Goal: Information Seeking & Learning: Find contact information

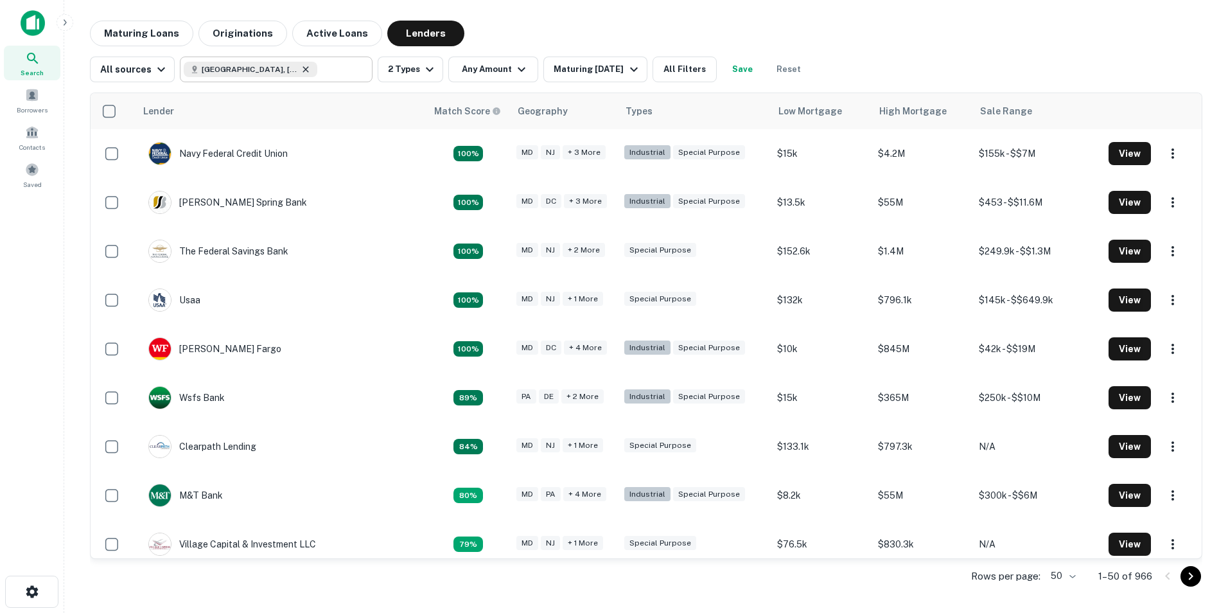
click at [302, 67] on icon at bounding box center [306, 69] width 10 height 10
type input "**********"
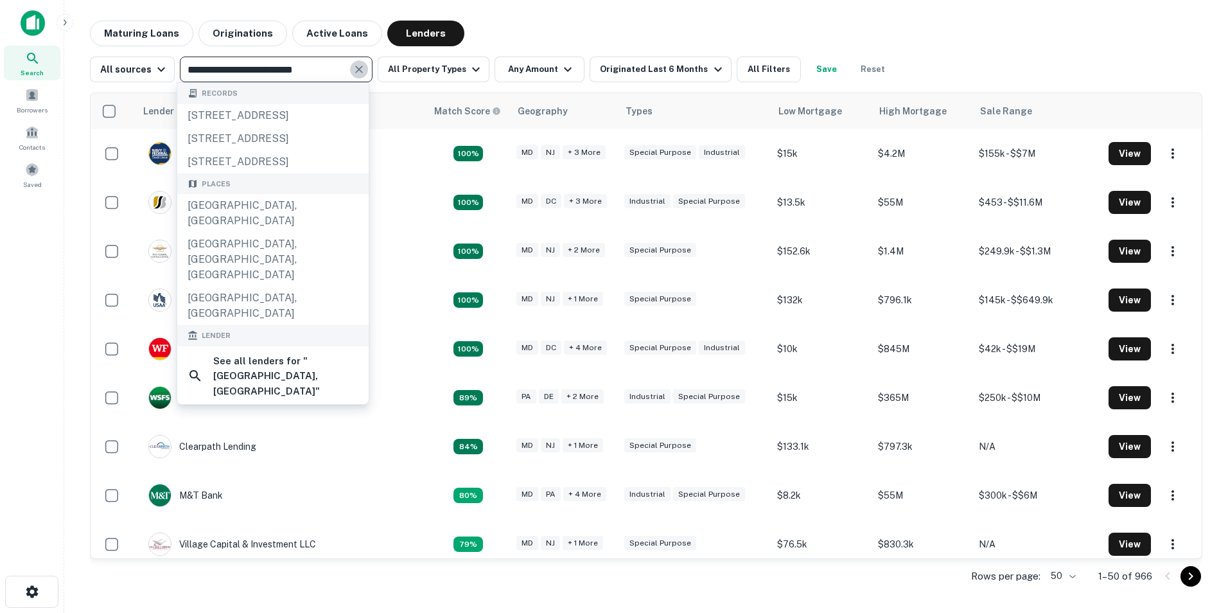
click at [357, 68] on icon "Clear" at bounding box center [359, 70] width 8 height 8
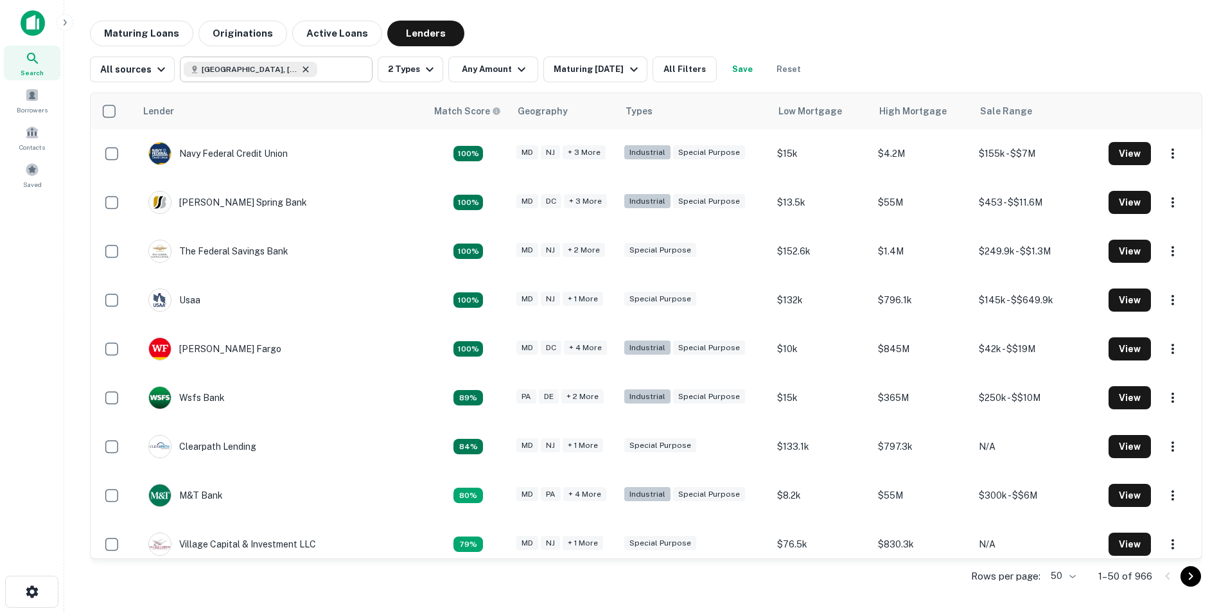
click at [301, 69] on icon at bounding box center [306, 69] width 10 height 10
type input "**********"
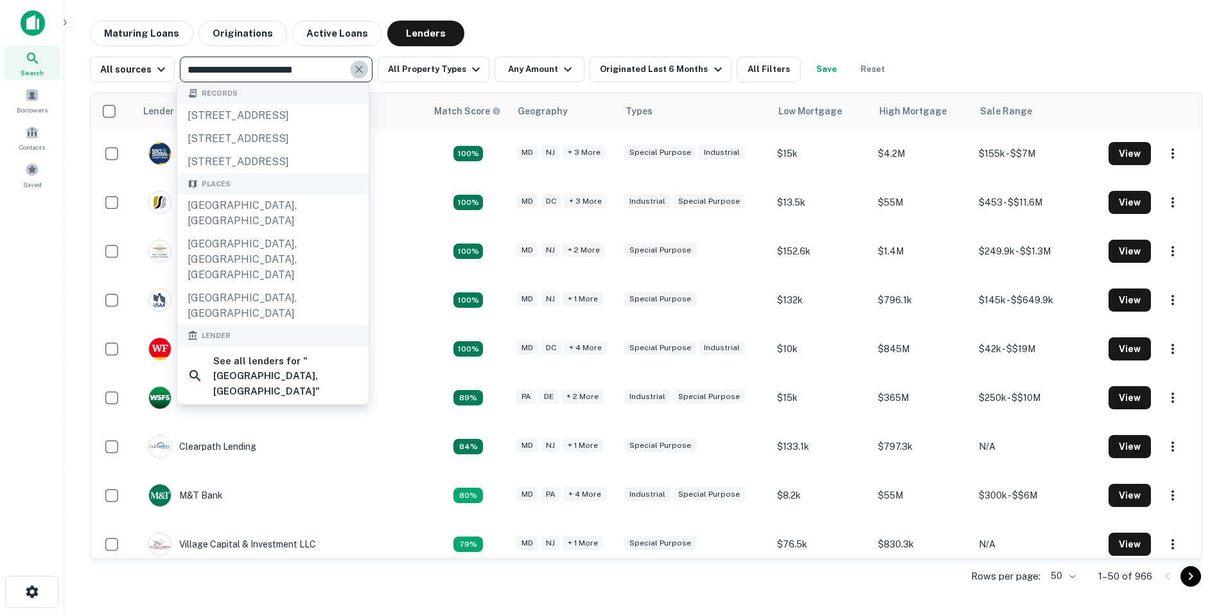
click at [353, 69] on icon "Clear" at bounding box center [359, 69] width 13 height 13
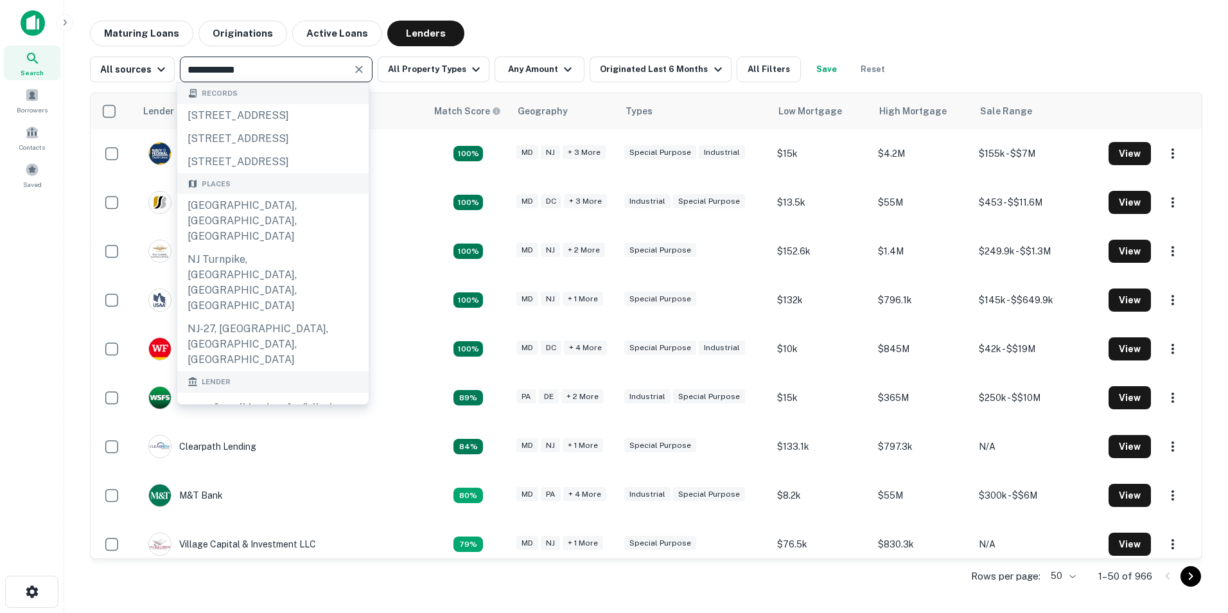
click at [225, 68] on input "**********" at bounding box center [266, 69] width 164 height 18
click at [228, 70] on input "**********" at bounding box center [266, 69] width 164 height 18
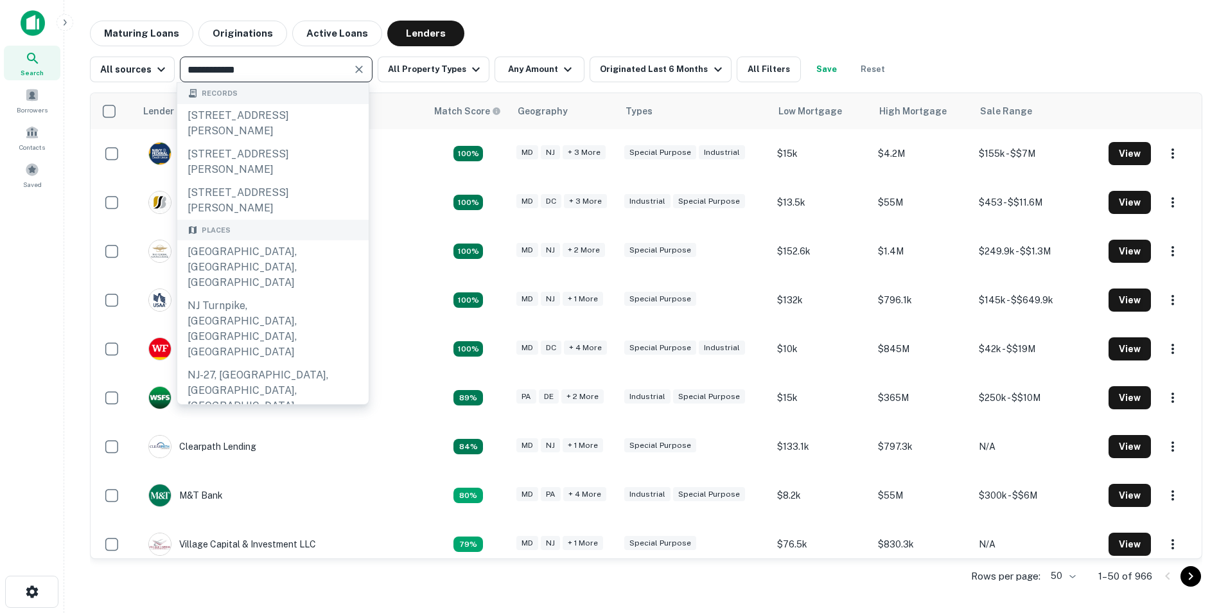
click at [184, 69] on input "**********" at bounding box center [266, 69] width 164 height 18
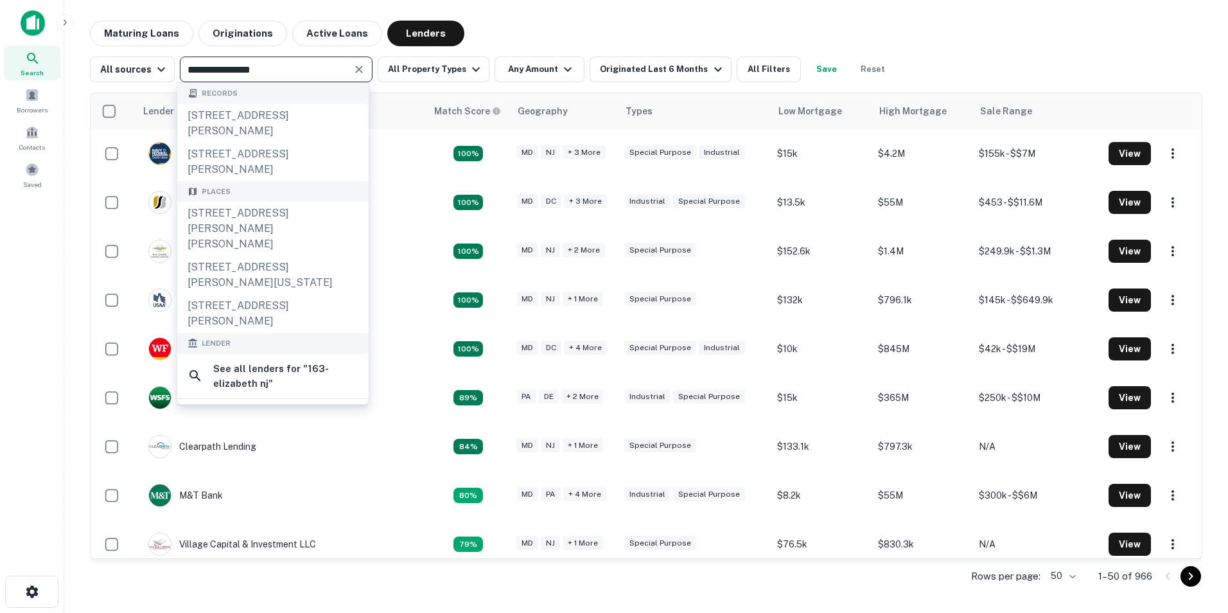
type input "**********"
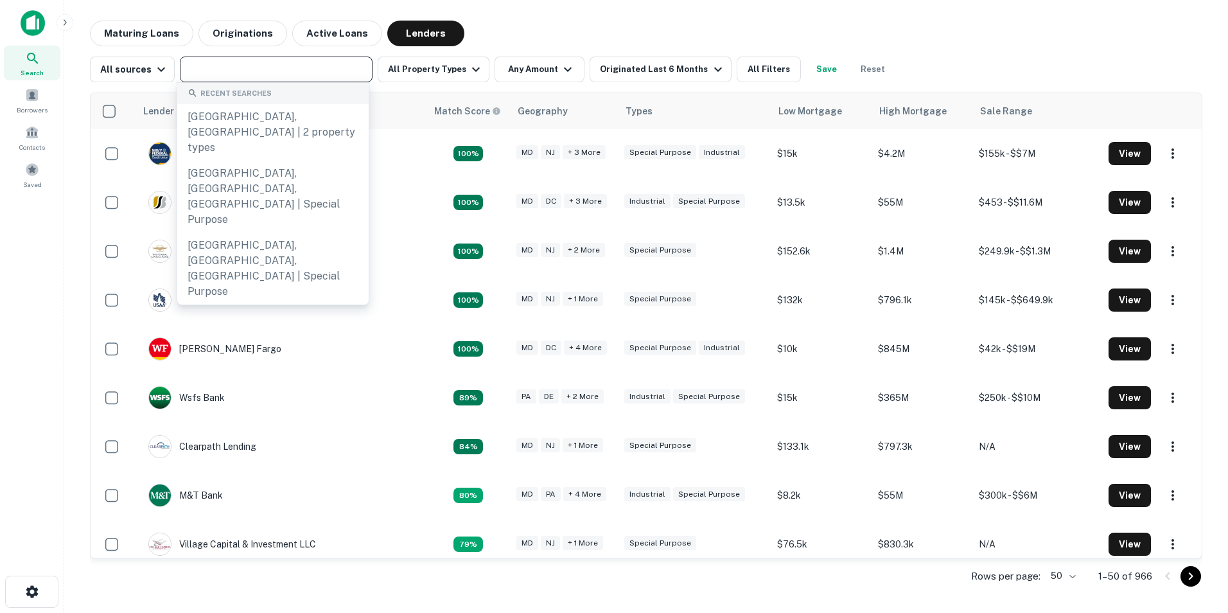
click at [211, 70] on input "text" at bounding box center [275, 69] width 183 height 18
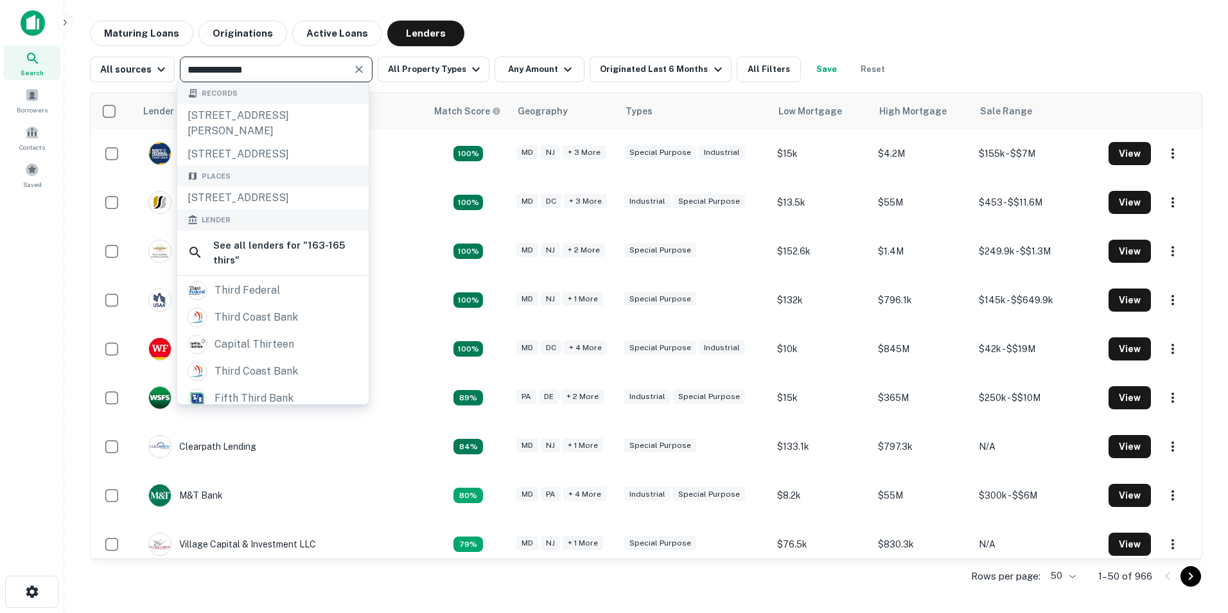
type input "**********"
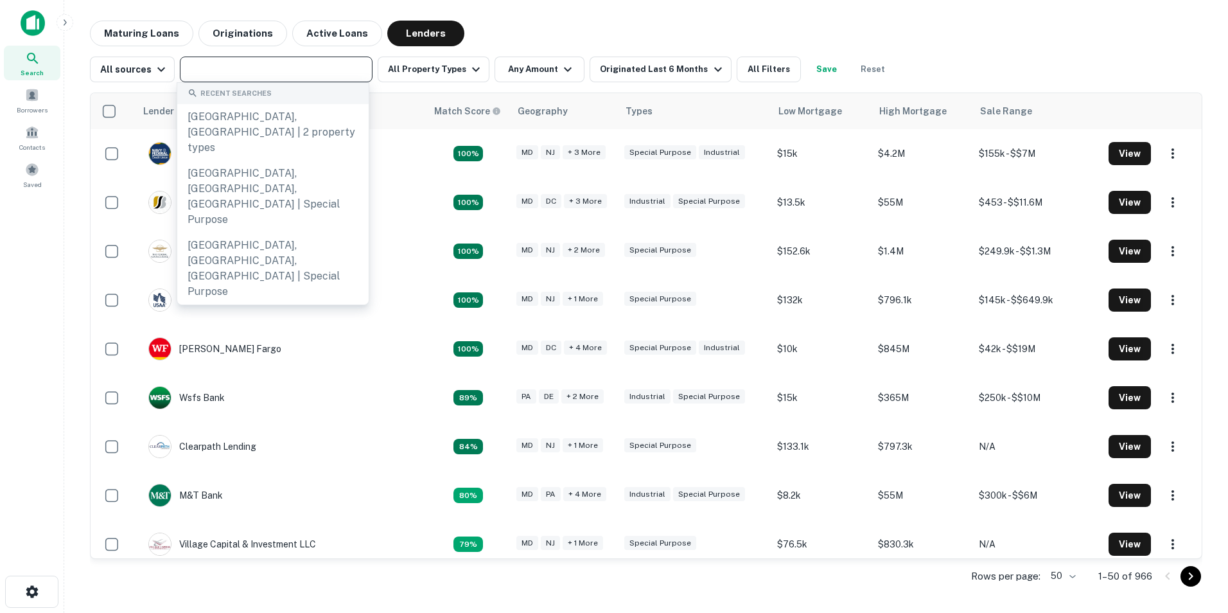
click at [265, 72] on input "text" at bounding box center [275, 69] width 183 height 18
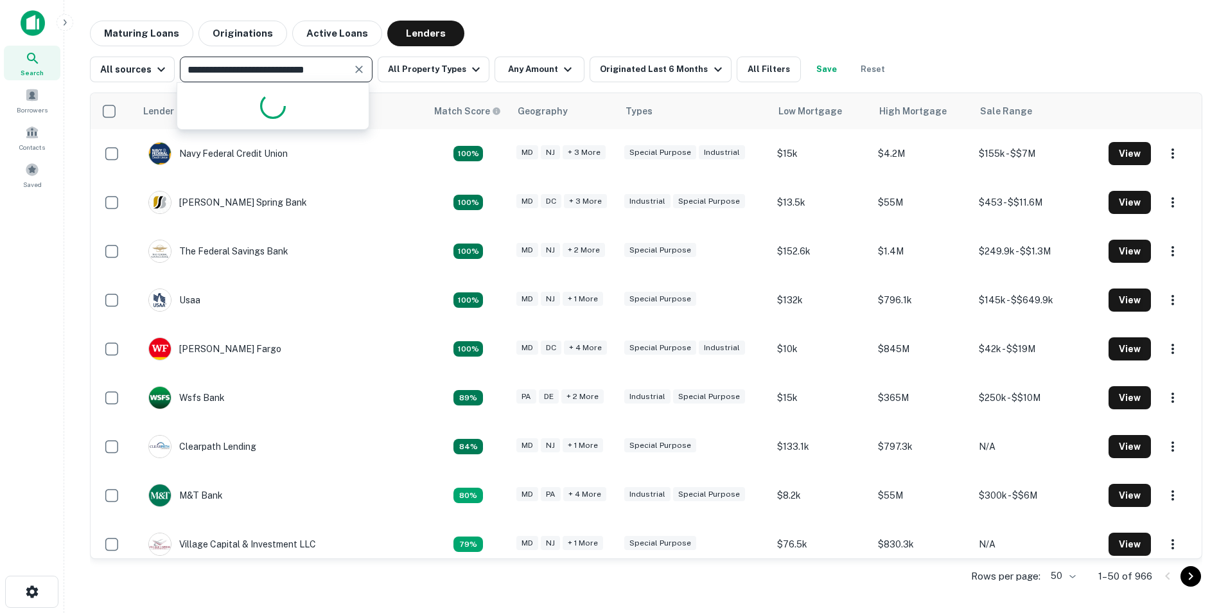
type input "**********"
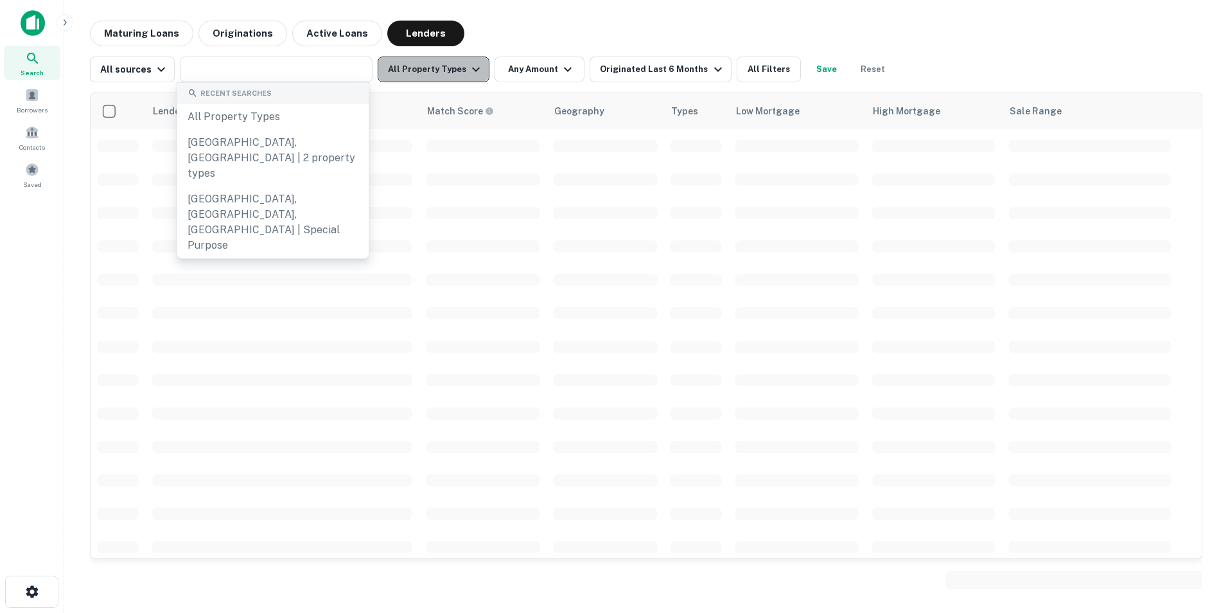
click at [475, 69] on icon "button" at bounding box center [475, 69] width 15 height 15
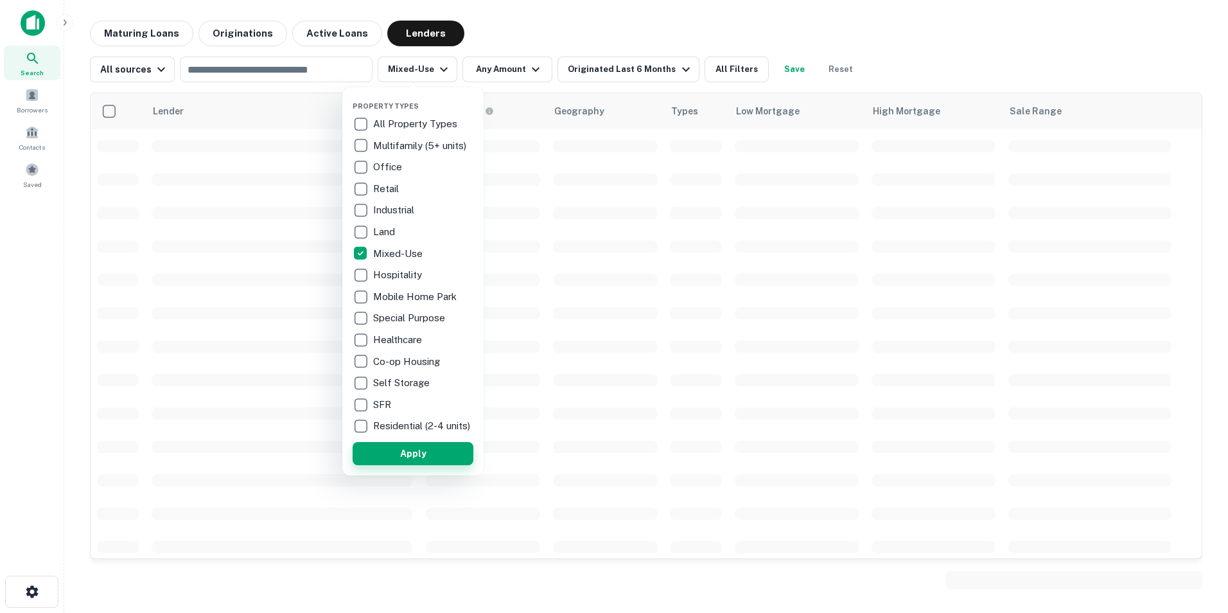
click at [433, 452] on button "Apply" at bounding box center [413, 453] width 121 height 23
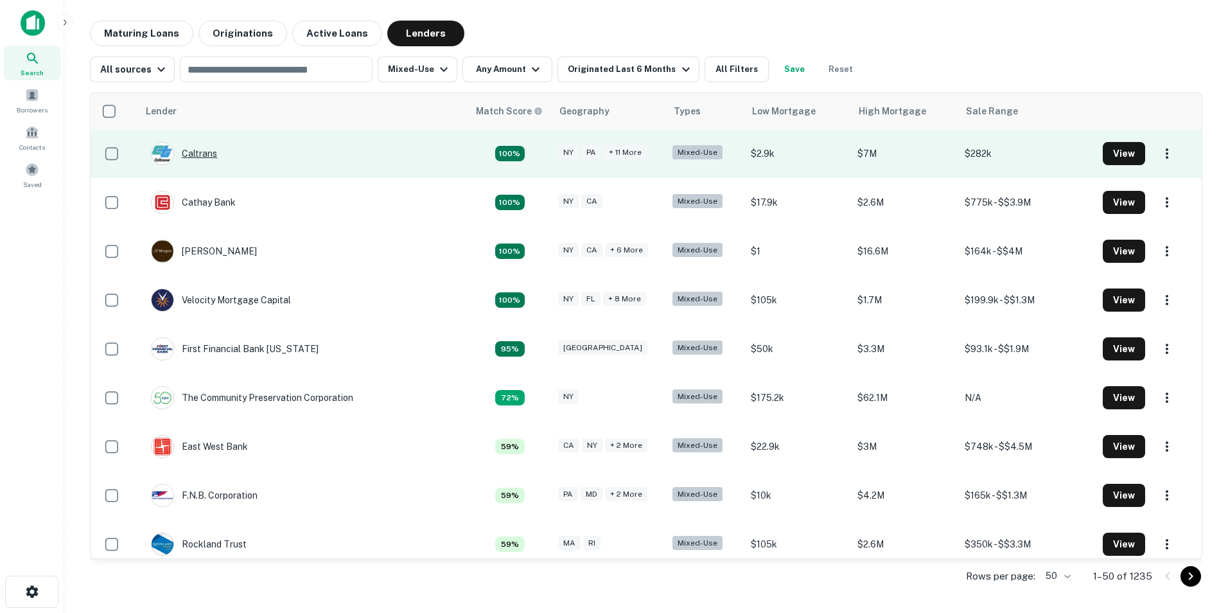
click at [193, 150] on div "Caltrans" at bounding box center [184, 153] width 66 height 23
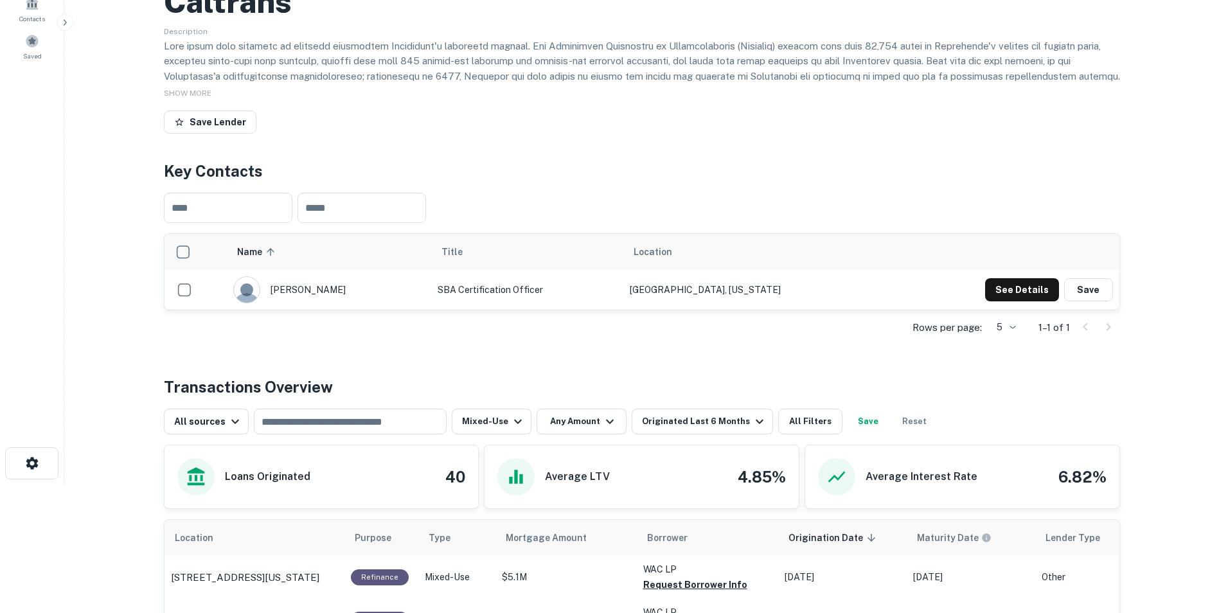
scroll to position [193, 0]
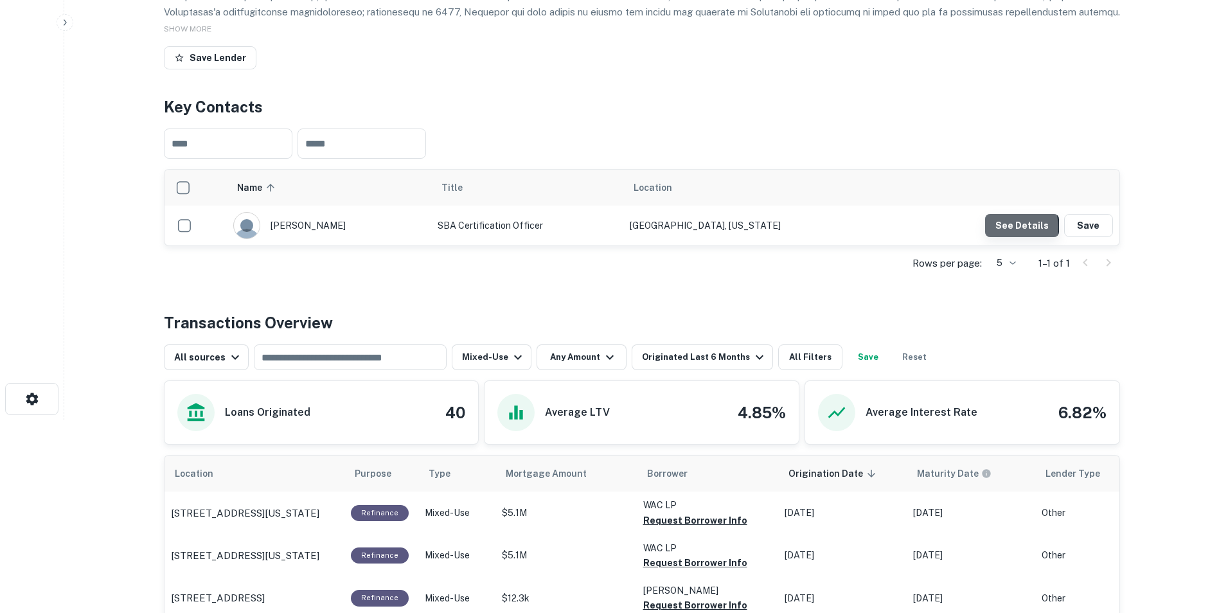
click at [1011, 227] on button "See Details" at bounding box center [1022, 225] width 74 height 23
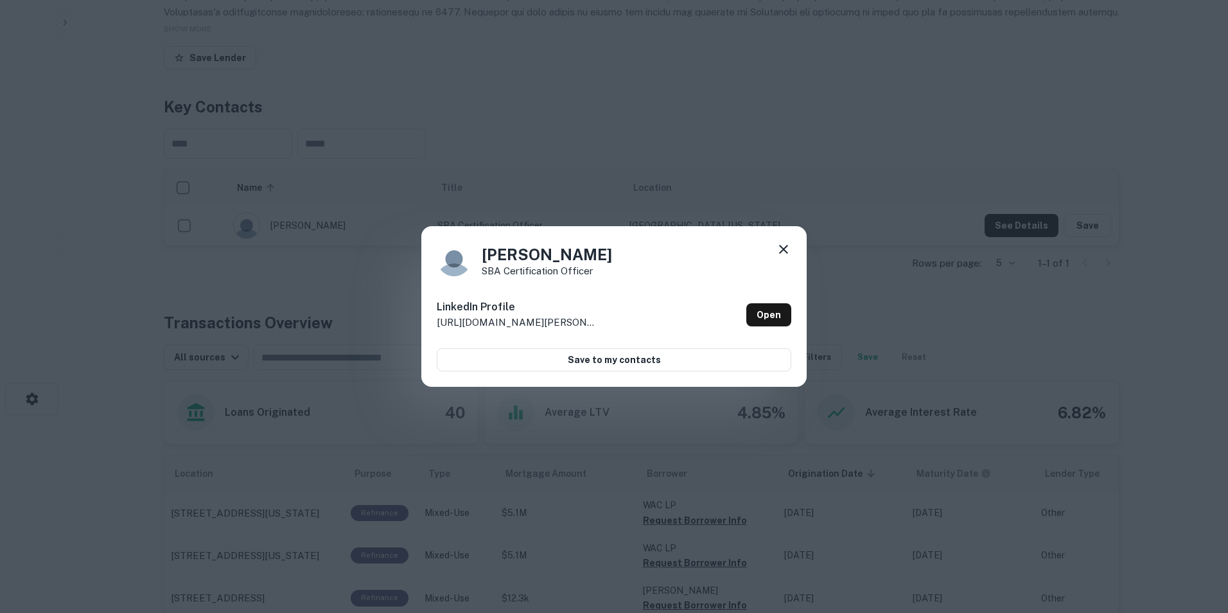
drag, startPoint x: 605, startPoint y: 323, endPoint x: 402, endPoint y: 328, distance: 202.4
click at [402, 328] on div "Jerone Edwards SBA Certification Officer LinkedIn Profile http://www.linkedin.c…" at bounding box center [614, 306] width 1228 height 613
drag, startPoint x: 402, startPoint y: 328, endPoint x: 450, endPoint y: 317, distance: 48.6
copy p "http://www.linkedin.com/in/jerone-ed"
click at [786, 244] on icon at bounding box center [783, 249] width 15 height 15
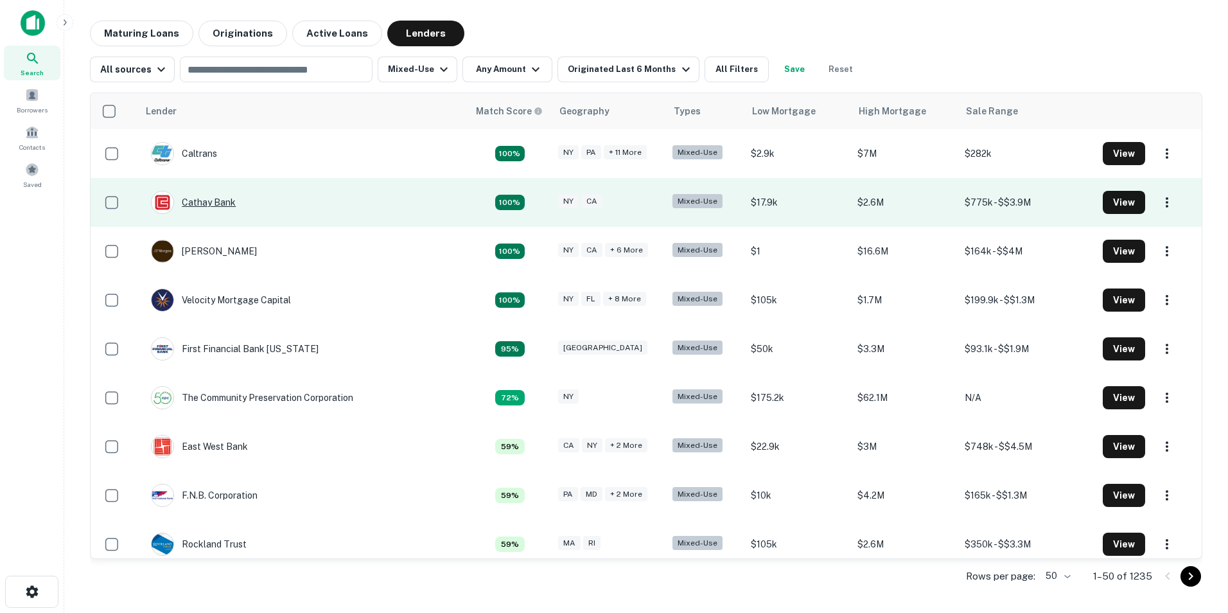
click at [233, 202] on div "Cathay Bank" at bounding box center [193, 202] width 85 height 23
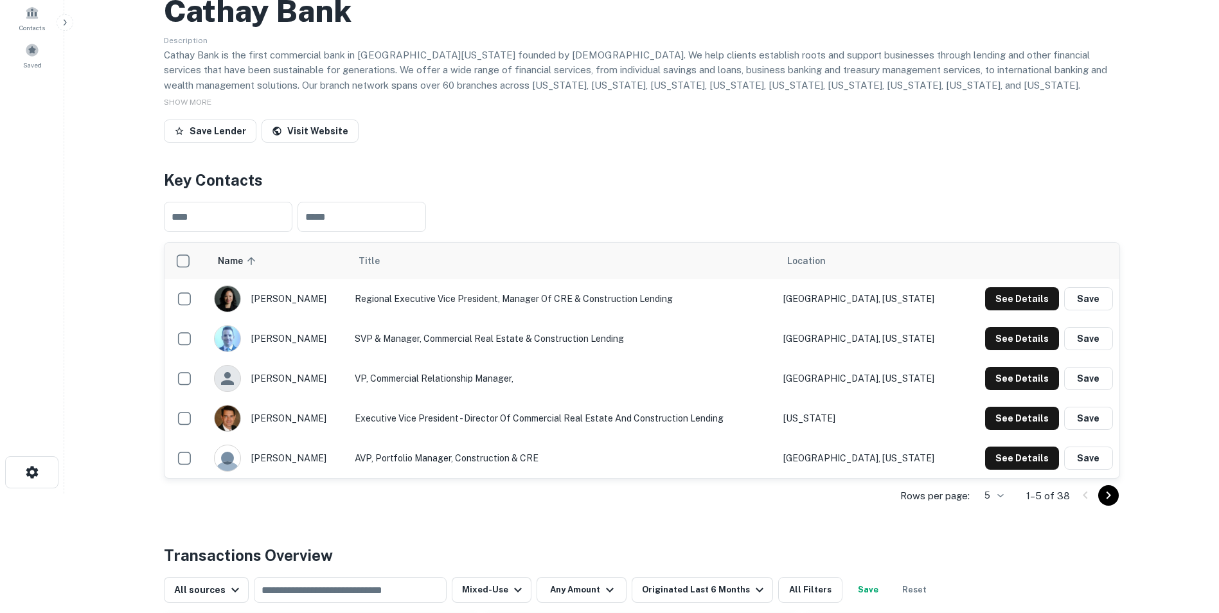
scroll to position [128, 0]
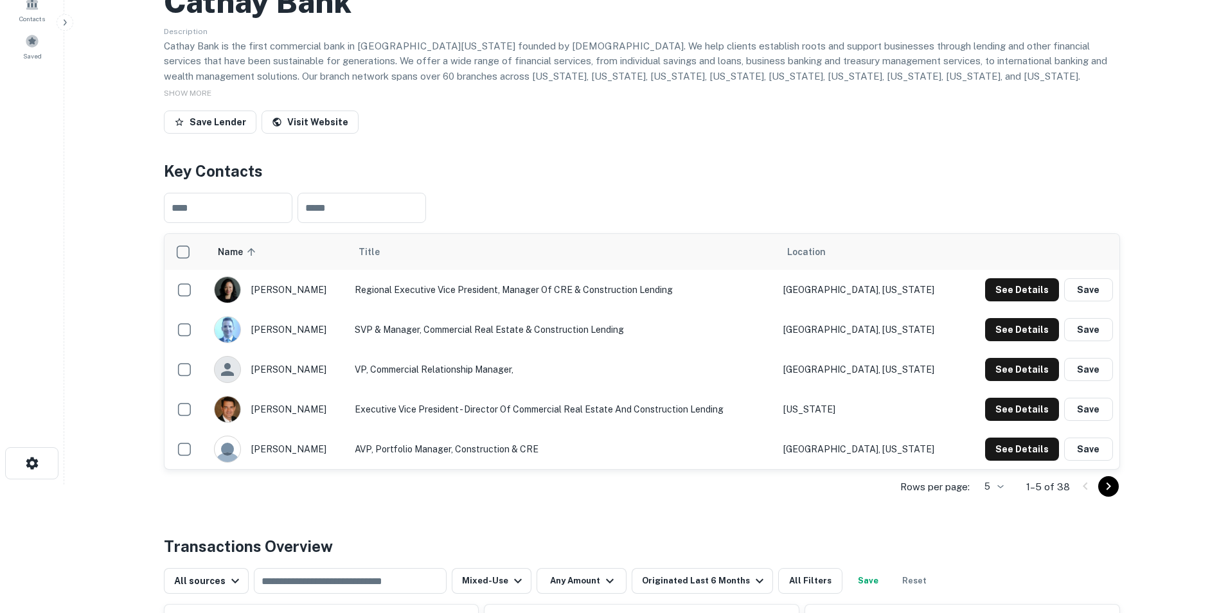
click at [231, 290] on img "scrollable content" at bounding box center [228, 290] width 26 height 26
click at [1106, 484] on icon "Go to next page" at bounding box center [1107, 486] width 15 height 15
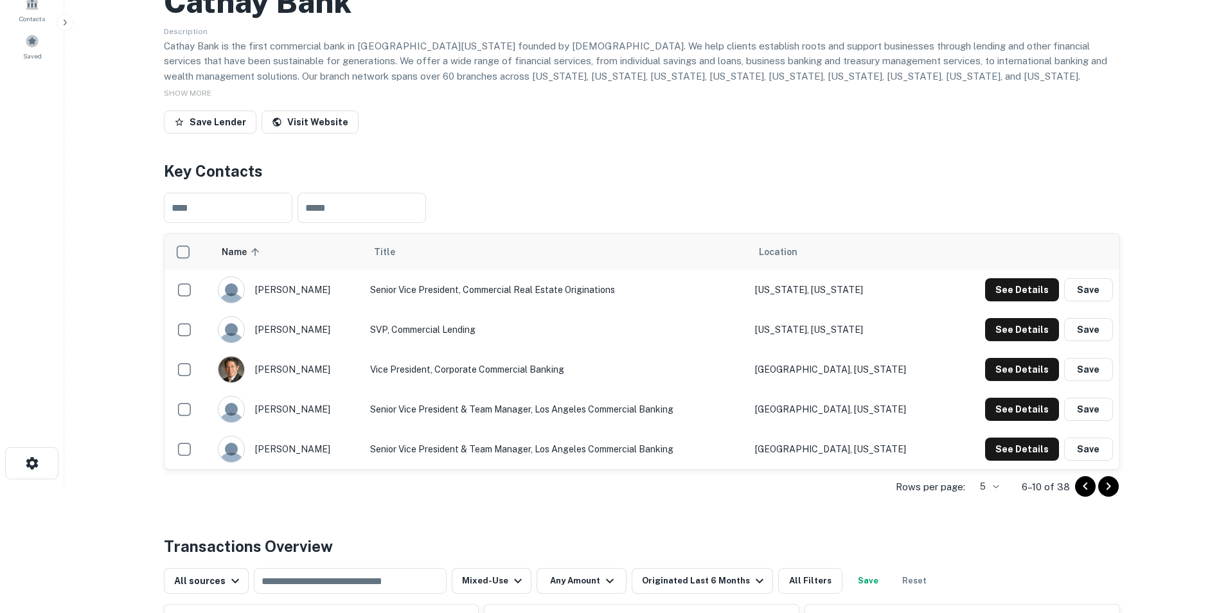
click at [1113, 486] on icon "Go to next page" at bounding box center [1107, 486] width 15 height 15
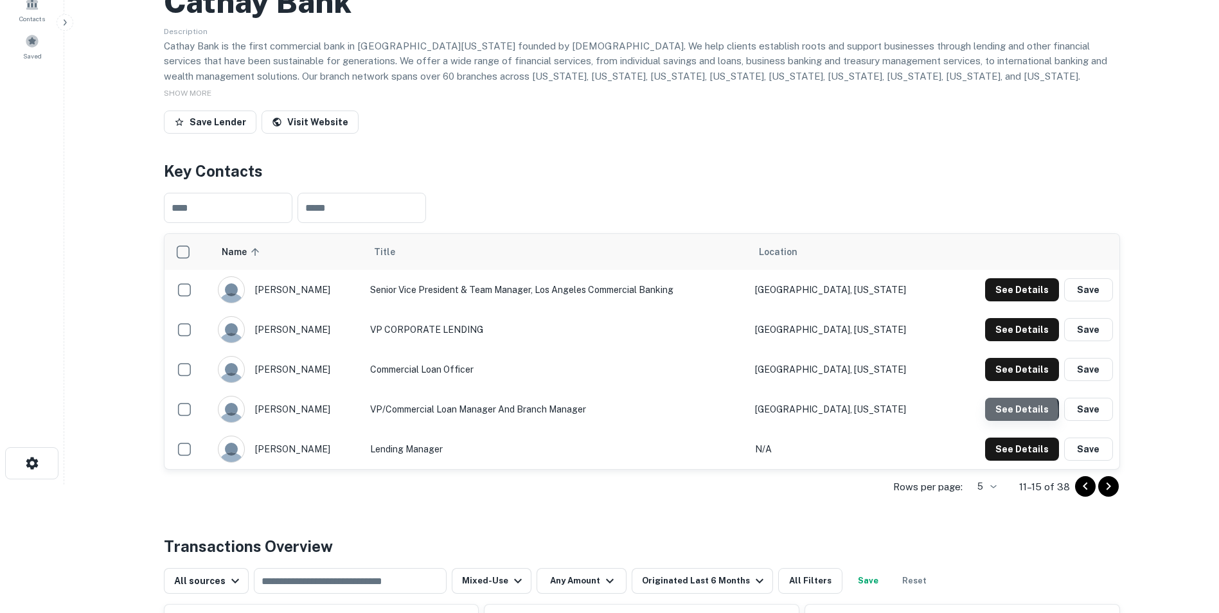
click at [1015, 411] on button "See Details" at bounding box center [1022, 409] width 74 height 23
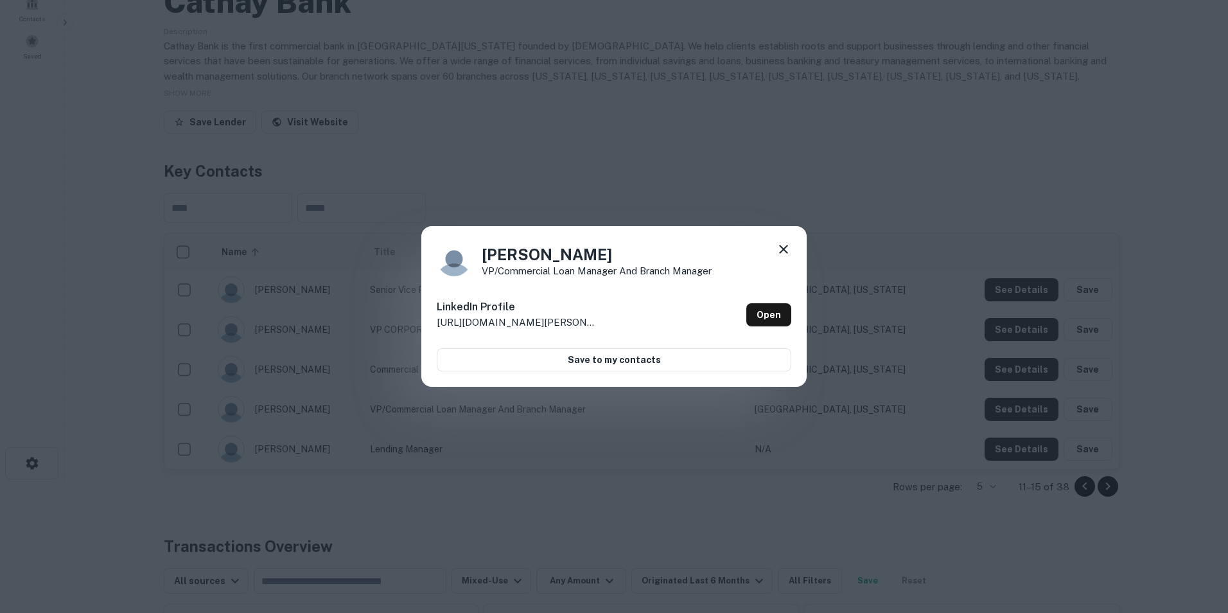
click at [784, 245] on icon at bounding box center [783, 249] width 15 height 15
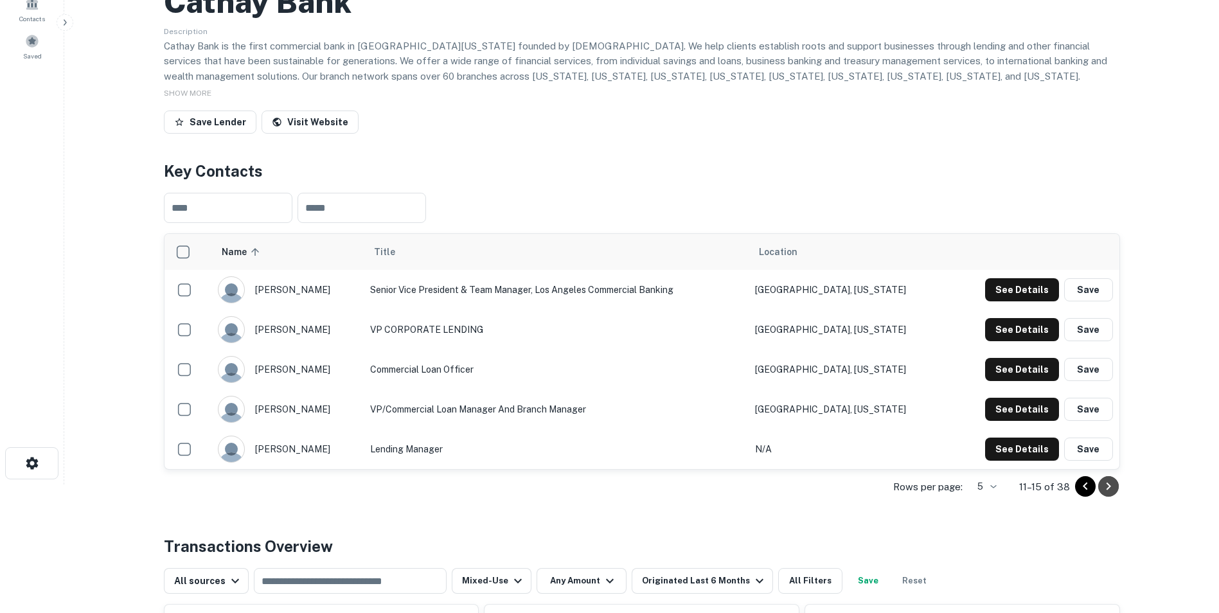
click at [1102, 482] on icon "Go to next page" at bounding box center [1107, 486] width 15 height 15
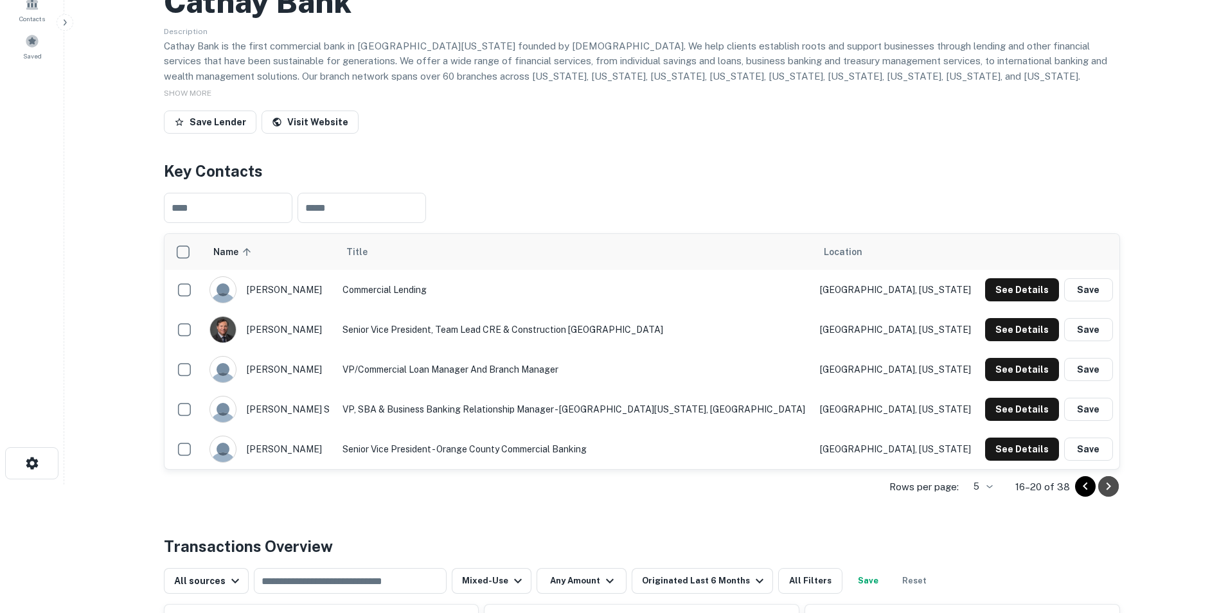
click at [1109, 479] on icon "Go to next page" at bounding box center [1107, 486] width 15 height 15
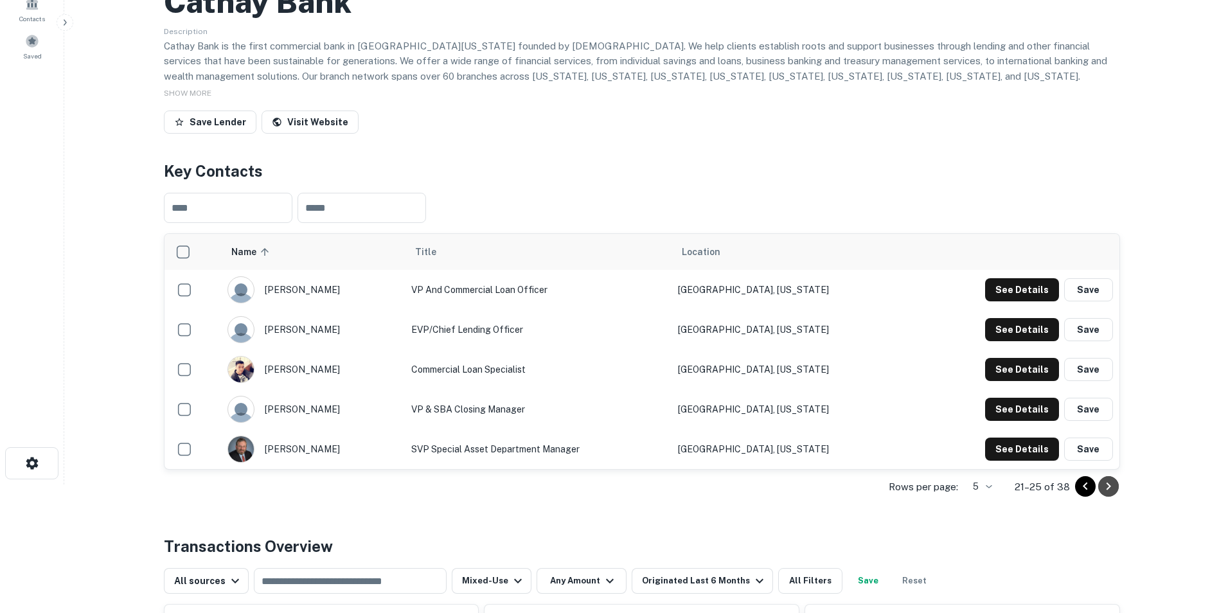
click at [1109, 484] on icon "Go to next page" at bounding box center [1107, 486] width 15 height 15
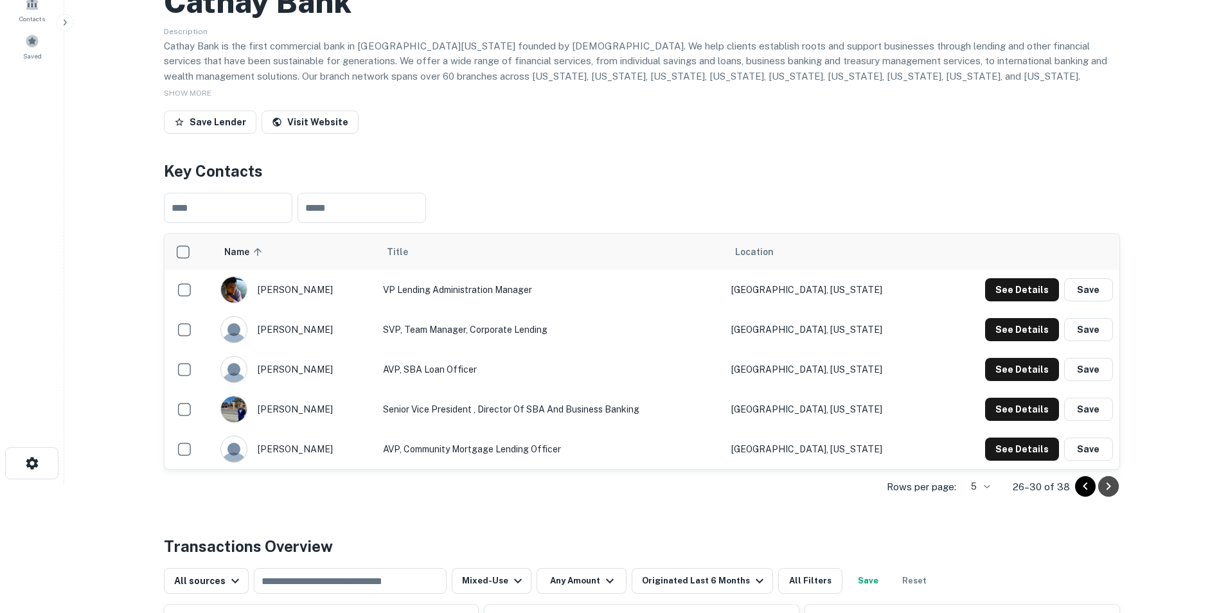
click at [1110, 484] on icon "Go to next page" at bounding box center [1107, 486] width 15 height 15
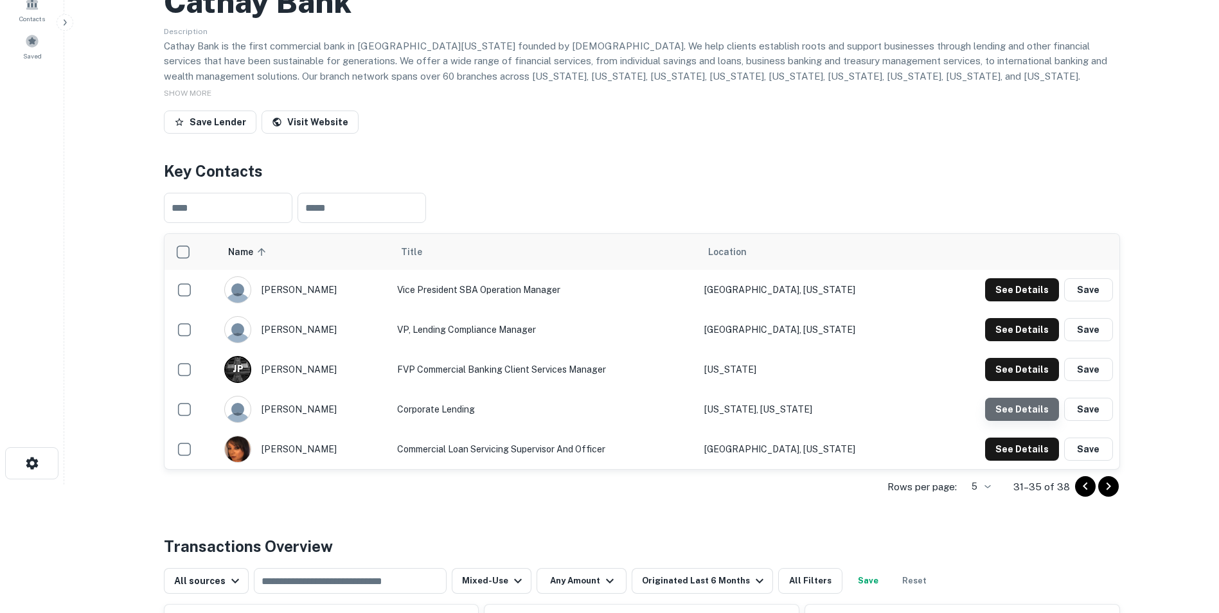
click at [1026, 412] on button "See Details" at bounding box center [1022, 409] width 74 height 23
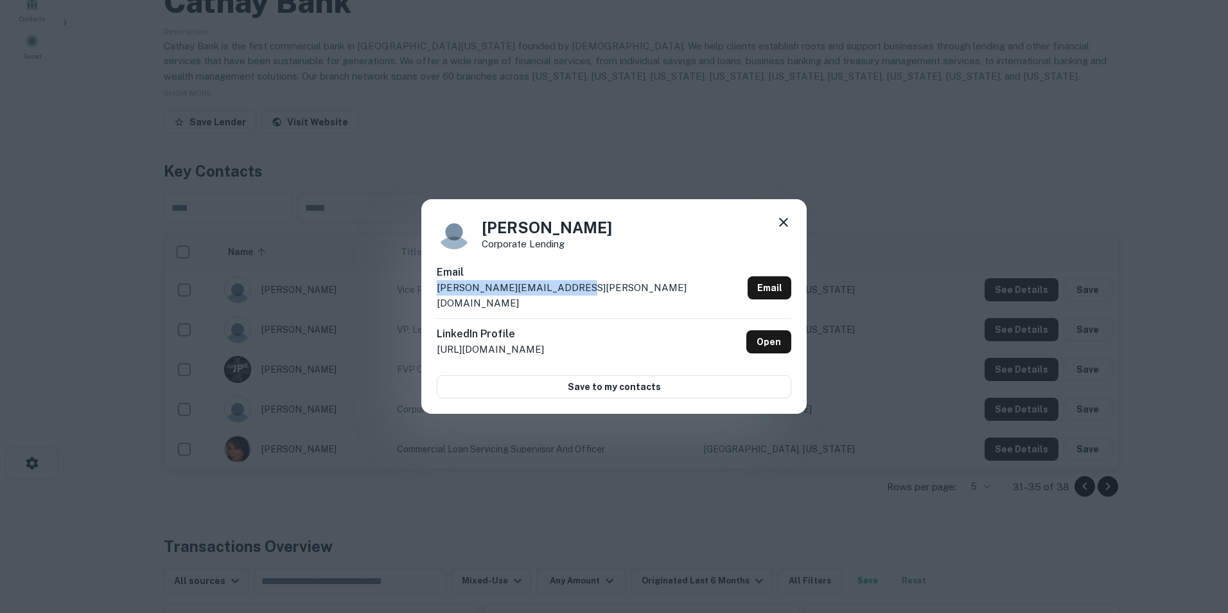
drag, startPoint x: 572, startPoint y: 296, endPoint x: 421, endPoint y: 296, distance: 151.0
click at [421, 296] on div "Harry Tsang Corporate Lending Email harry.tsang@cathaybank.com Email LinkedIn P…" at bounding box center [614, 306] width 1228 height 613
drag, startPoint x: 421, startPoint y: 296, endPoint x: 453, endPoint y: 296, distance: 32.1
copy p "harry.tsang@cathaybank.com"
click at [780, 230] on icon at bounding box center [783, 222] width 15 height 15
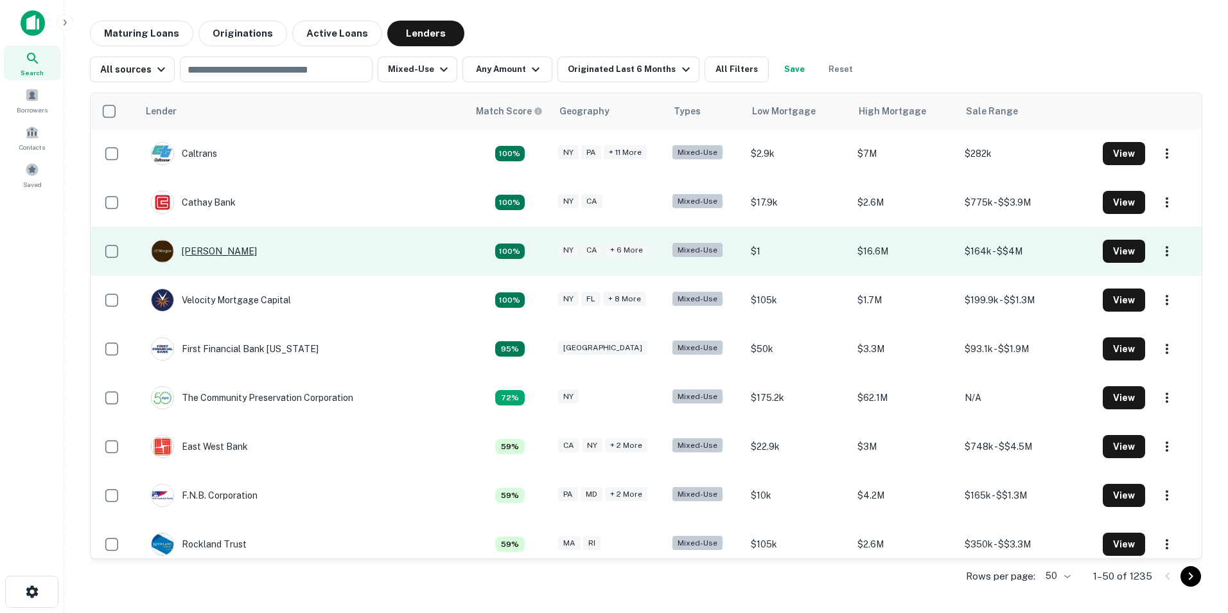
click at [191, 253] on div "[PERSON_NAME]" at bounding box center [204, 251] width 106 height 23
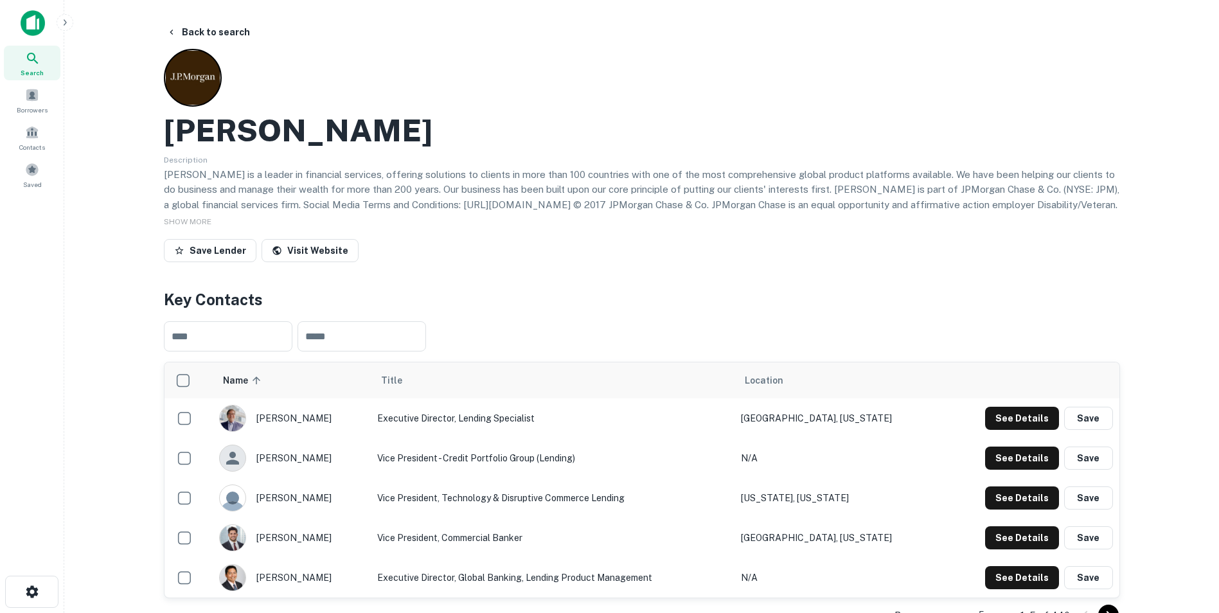
scroll to position [64, 0]
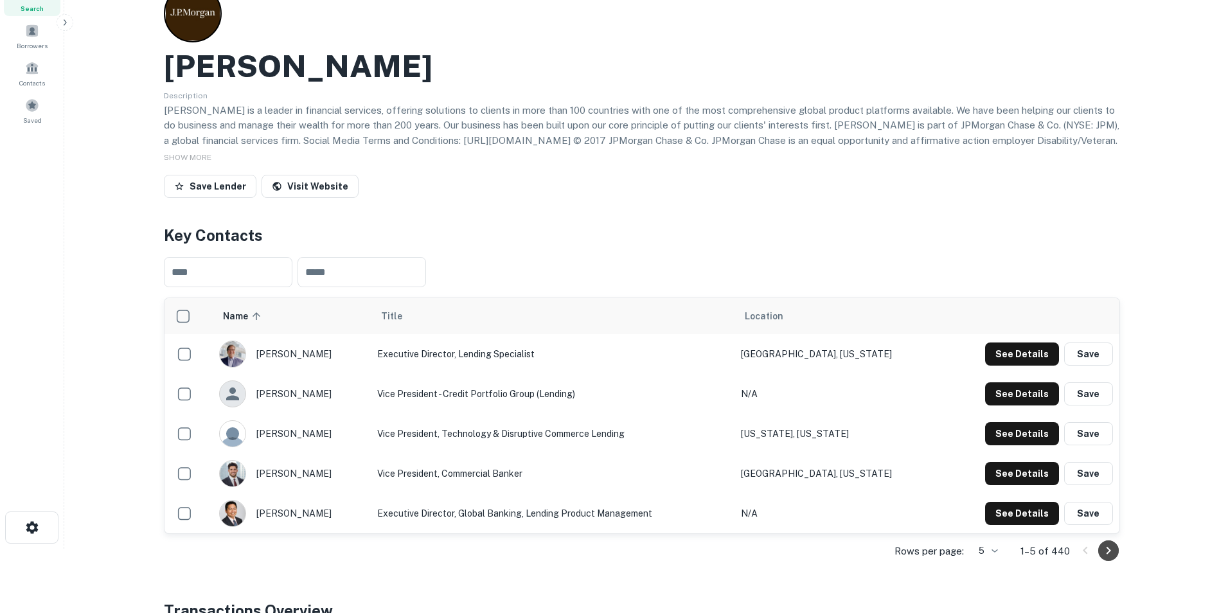
click at [1108, 552] on icon "Go to next page" at bounding box center [1108, 551] width 4 height 8
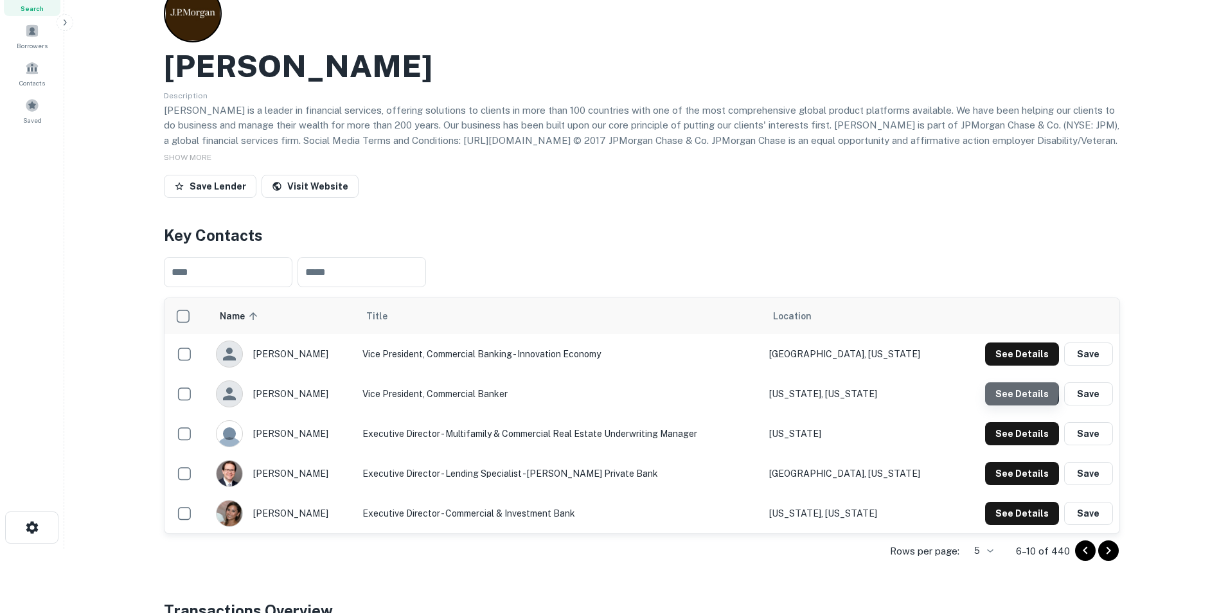
click at [1015, 391] on button "See Details" at bounding box center [1022, 393] width 74 height 23
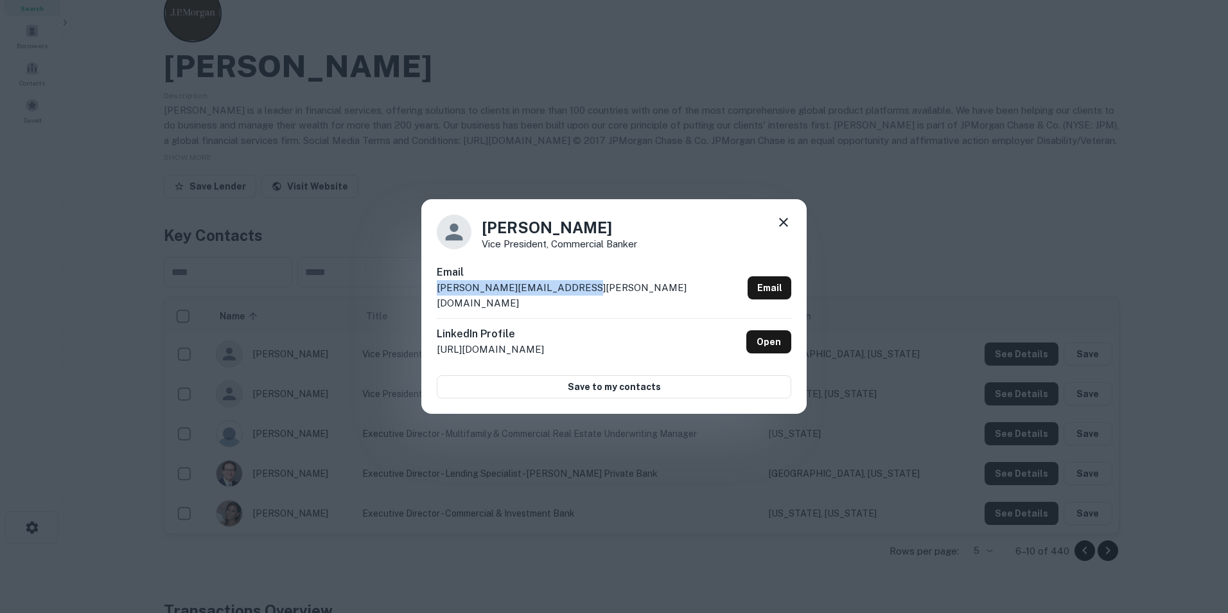
drag, startPoint x: 583, startPoint y: 294, endPoint x: 433, endPoint y: 292, distance: 149.7
click at [433, 292] on div "Andrea Ramirez Vice President, Commercial Banker Email andrea.ramirez@jpmorgan.…" at bounding box center [613, 306] width 385 height 215
drag, startPoint x: 433, startPoint y: 292, endPoint x: 485, endPoint y: 299, distance: 52.4
copy p "andrea.ramirez@jpmorgan.com"
click at [778, 224] on icon at bounding box center [783, 222] width 15 height 15
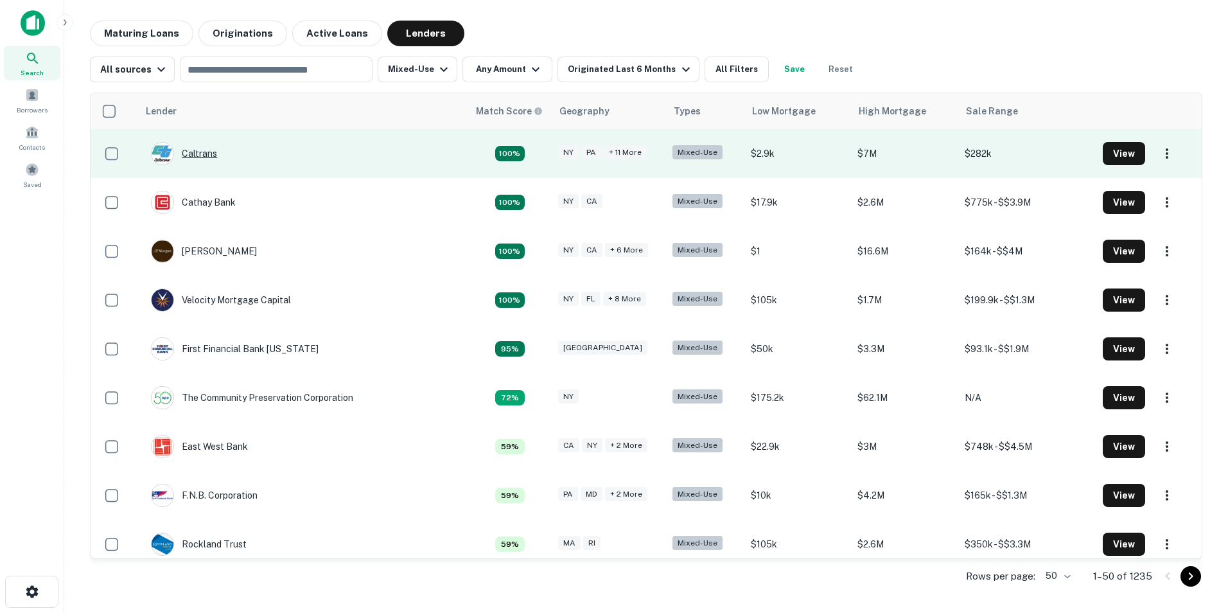
click at [194, 154] on div "Caltrans" at bounding box center [184, 153] width 66 height 23
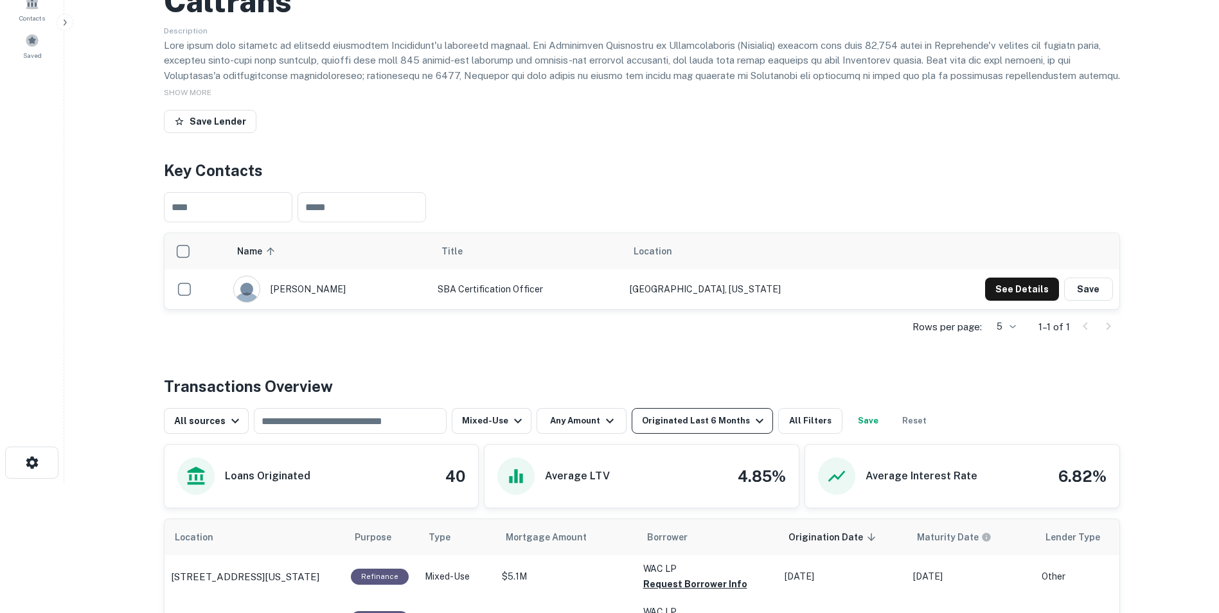
scroll to position [128, 0]
click at [1039, 292] on button "See Details" at bounding box center [1022, 289] width 74 height 23
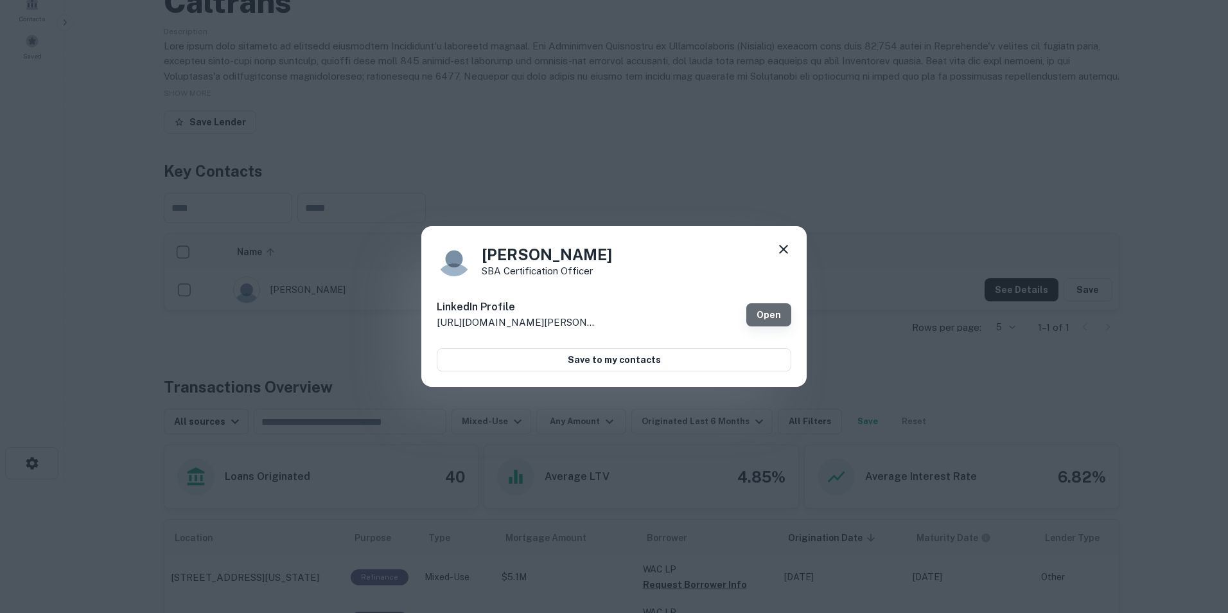
click at [777, 313] on link "Open" at bounding box center [768, 314] width 45 height 23
click at [786, 242] on icon at bounding box center [783, 249] width 15 height 15
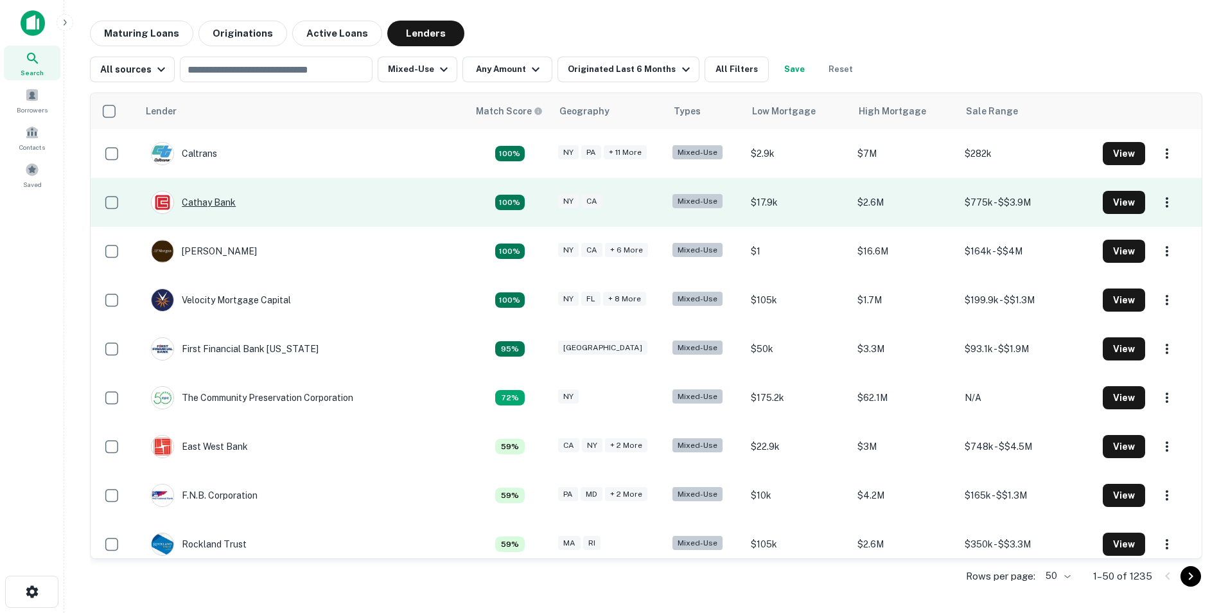
click at [218, 200] on div "Cathay Bank" at bounding box center [193, 202] width 85 height 23
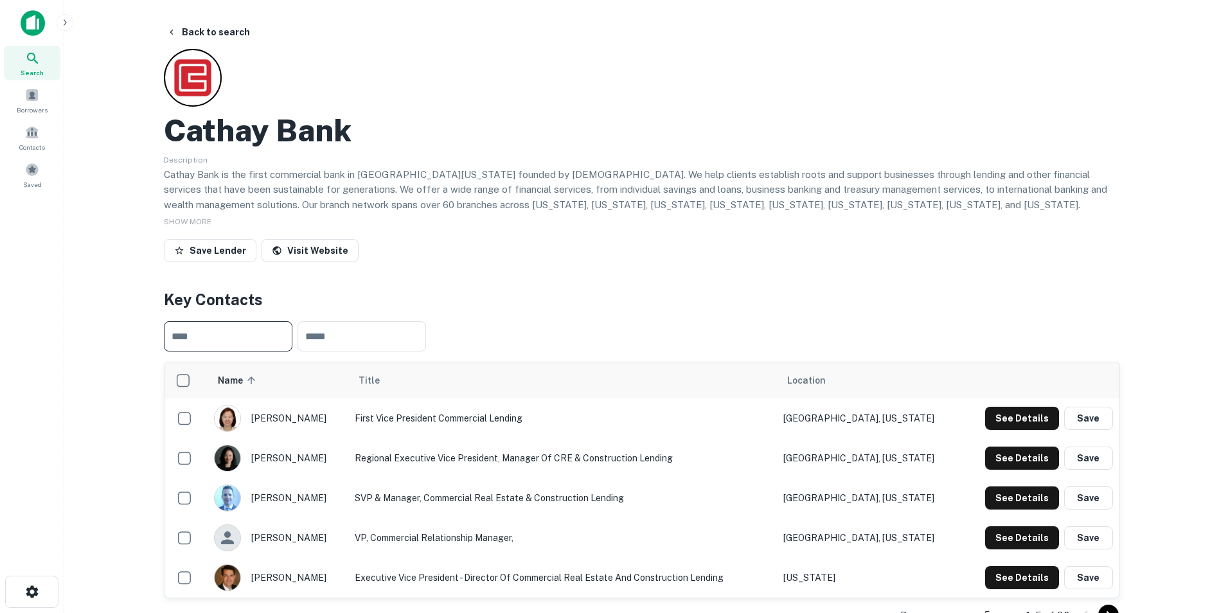
click at [207, 330] on input "text" at bounding box center [228, 336] width 128 height 30
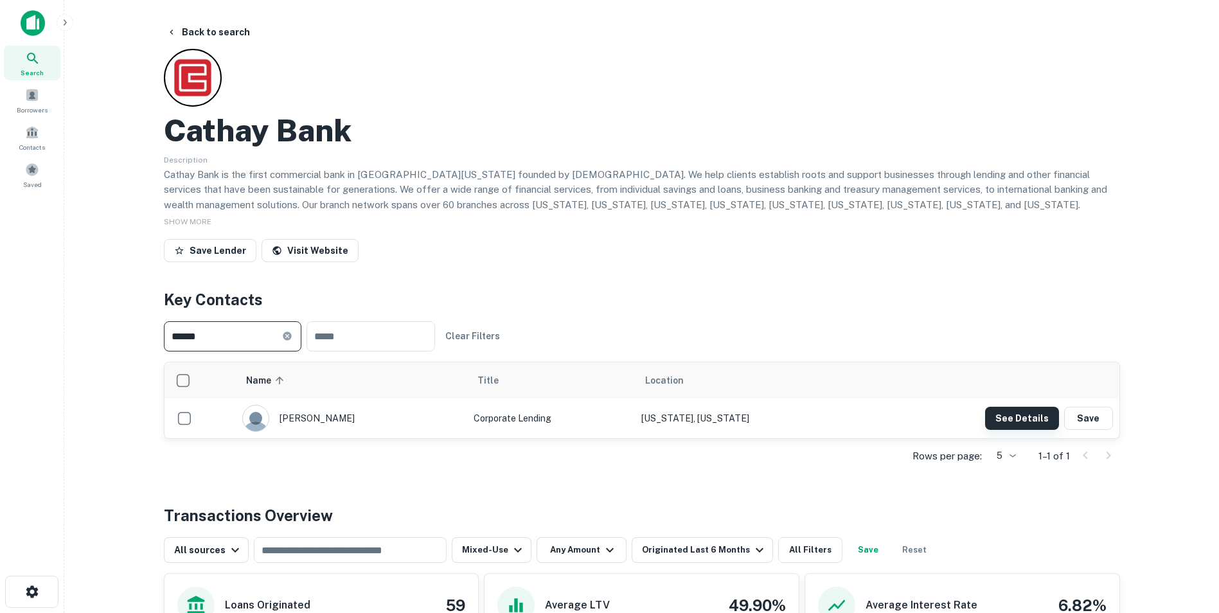
type input "*****"
click at [1029, 413] on button "See Details" at bounding box center [1022, 418] width 74 height 23
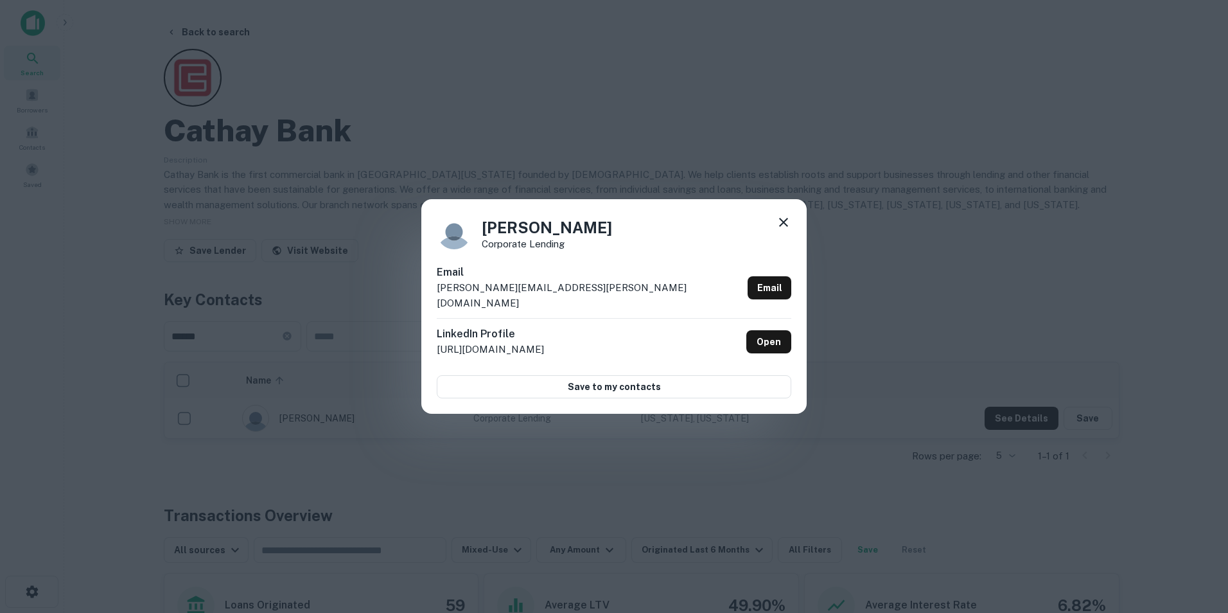
click at [789, 230] on icon at bounding box center [783, 222] width 15 height 15
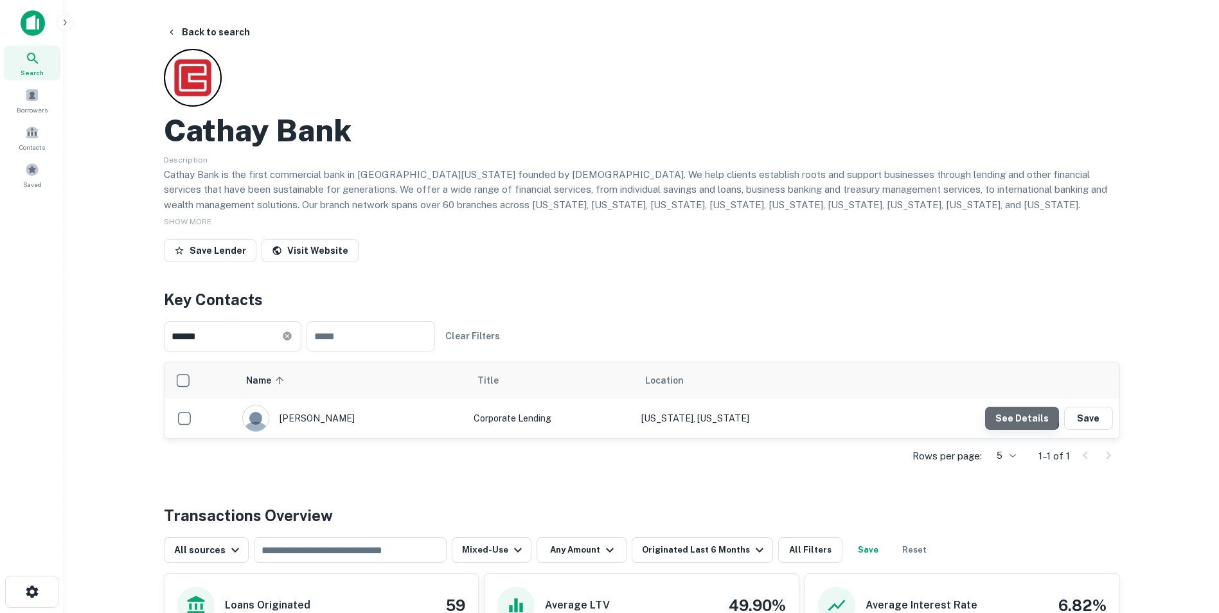
click at [1002, 412] on button "See Details" at bounding box center [1022, 418] width 74 height 23
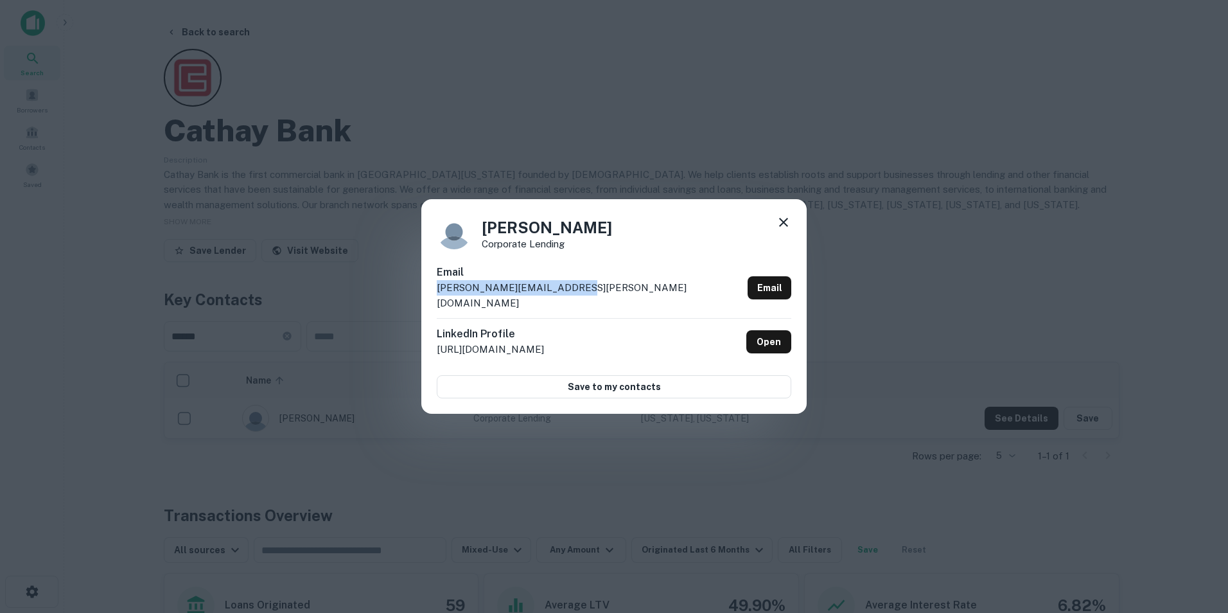
drag, startPoint x: 574, startPoint y: 296, endPoint x: 431, endPoint y: 299, distance: 142.7
click at [431, 299] on div "Harry Tsang Corporate Lending Email harry.tsang@cathaybank.com Email LinkedIn P…" at bounding box center [613, 306] width 385 height 215
drag, startPoint x: 431, startPoint y: 299, endPoint x: 465, endPoint y: 291, distance: 34.9
copy p "harry.tsang@cathaybank.com"
click at [783, 227] on icon at bounding box center [783, 222] width 9 height 9
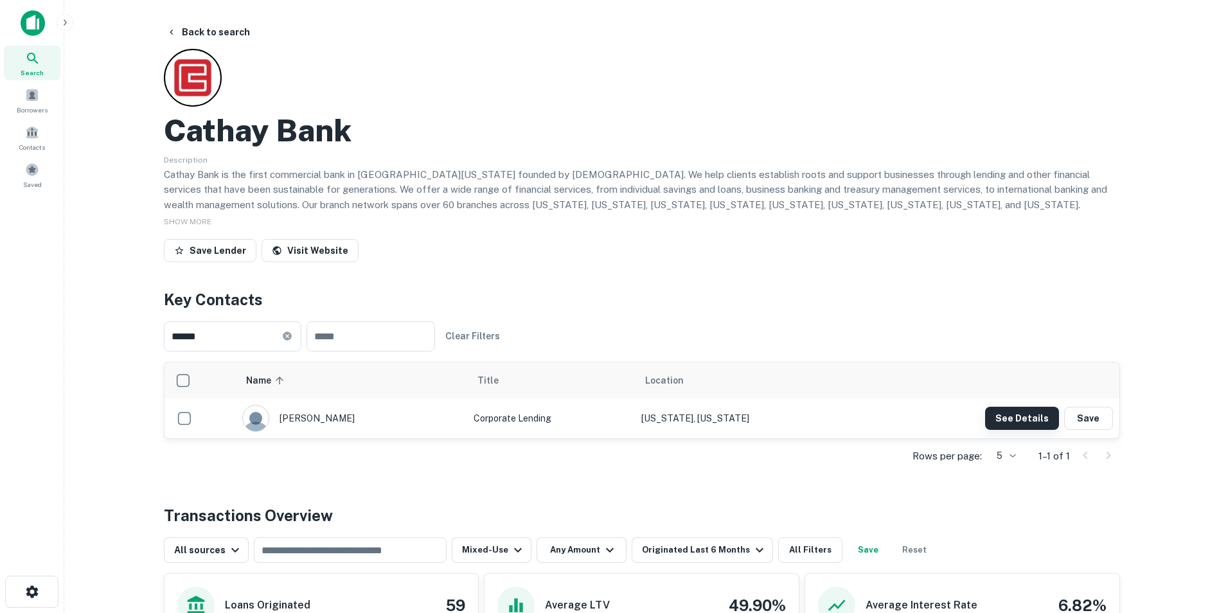
click at [1018, 414] on button "See Details" at bounding box center [1022, 418] width 74 height 23
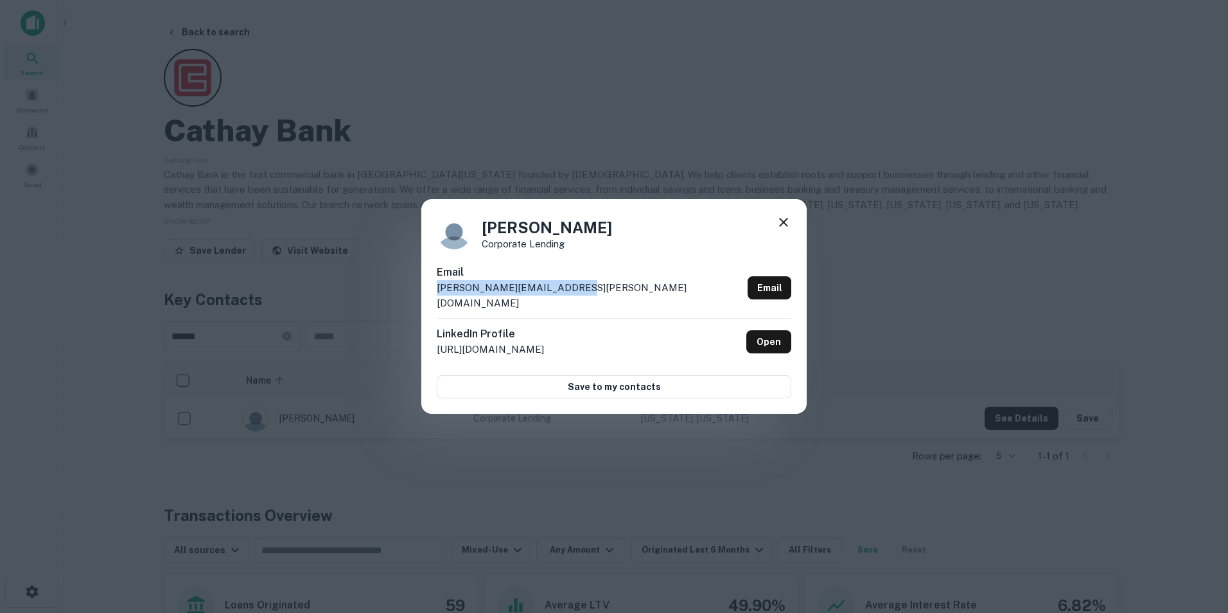
drag, startPoint x: 578, startPoint y: 294, endPoint x: 432, endPoint y: 305, distance: 146.8
click at [432, 305] on div "Harry Tsang Corporate Lending Email harry.tsang@cathaybank.com Email LinkedIn P…" at bounding box center [613, 306] width 385 height 215
drag, startPoint x: 432, startPoint y: 305, endPoint x: 458, endPoint y: 299, distance: 26.8
copy p "harry.tsang@cathaybank.com"
click at [783, 224] on icon at bounding box center [783, 222] width 15 height 15
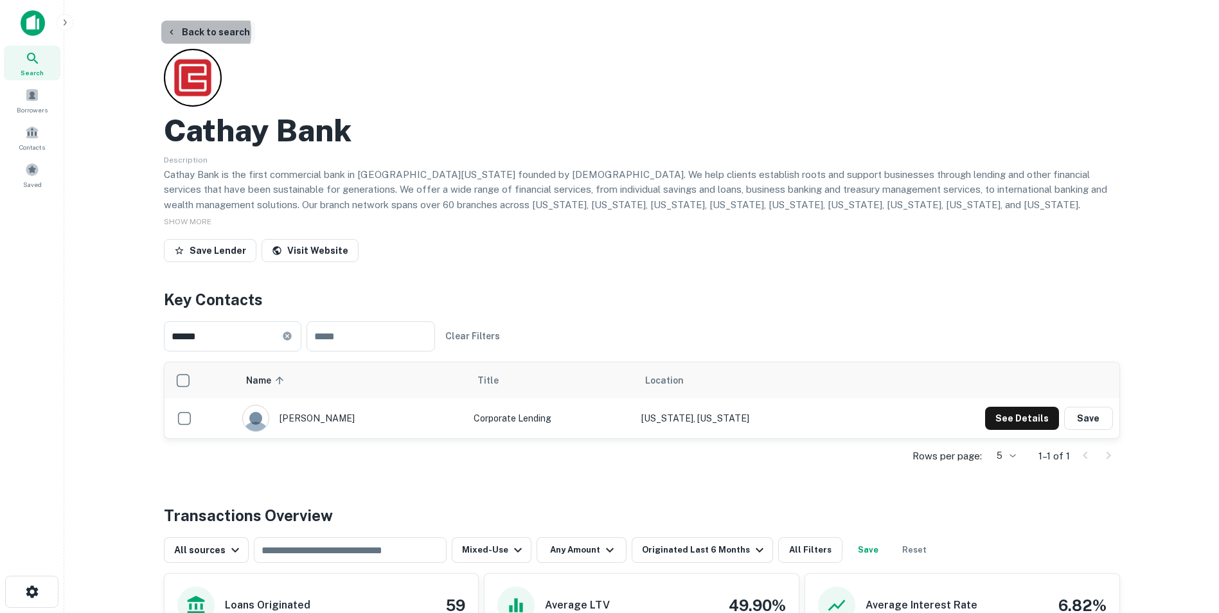
click at [190, 32] on button "Back to search" at bounding box center [208, 32] width 94 height 23
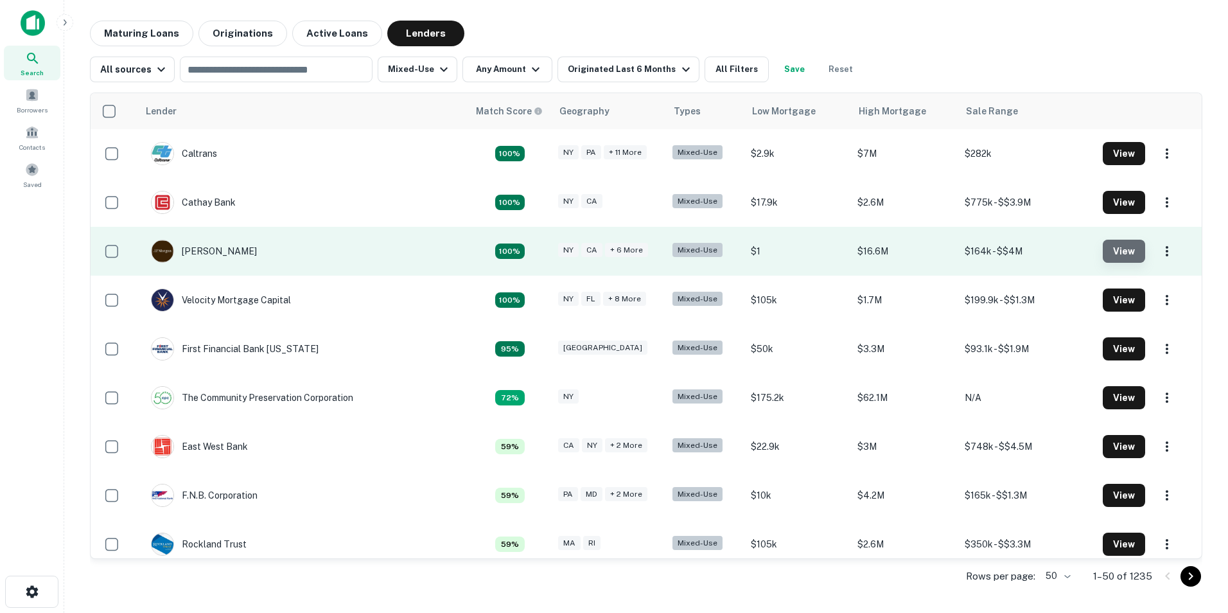
click at [1115, 257] on button "View" at bounding box center [1124, 251] width 42 height 23
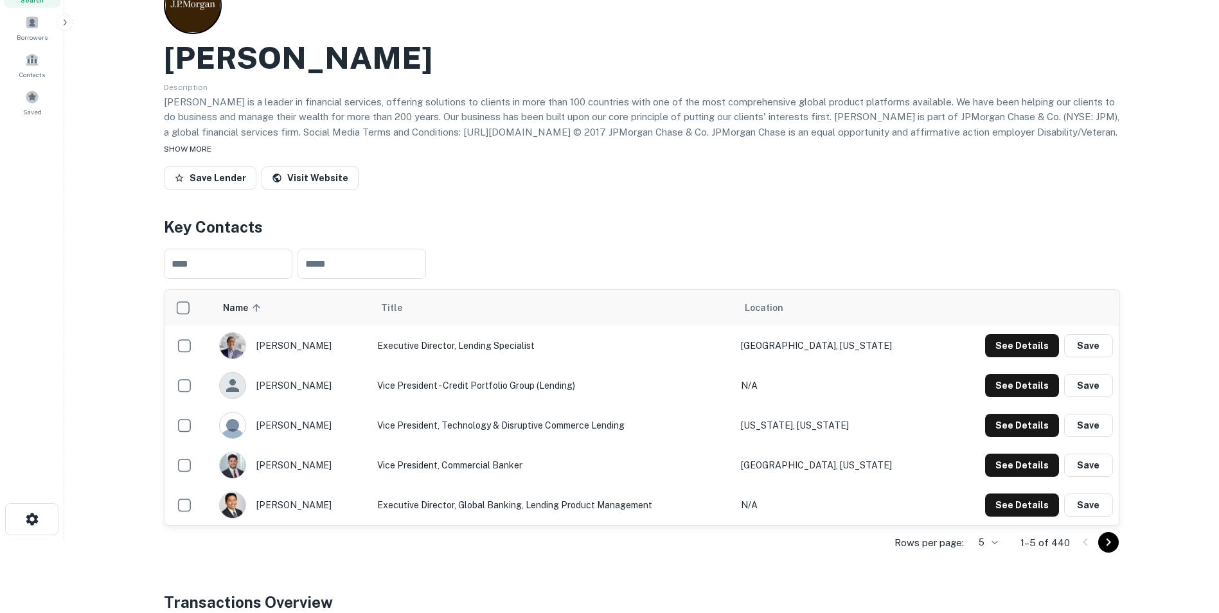
scroll to position [128, 0]
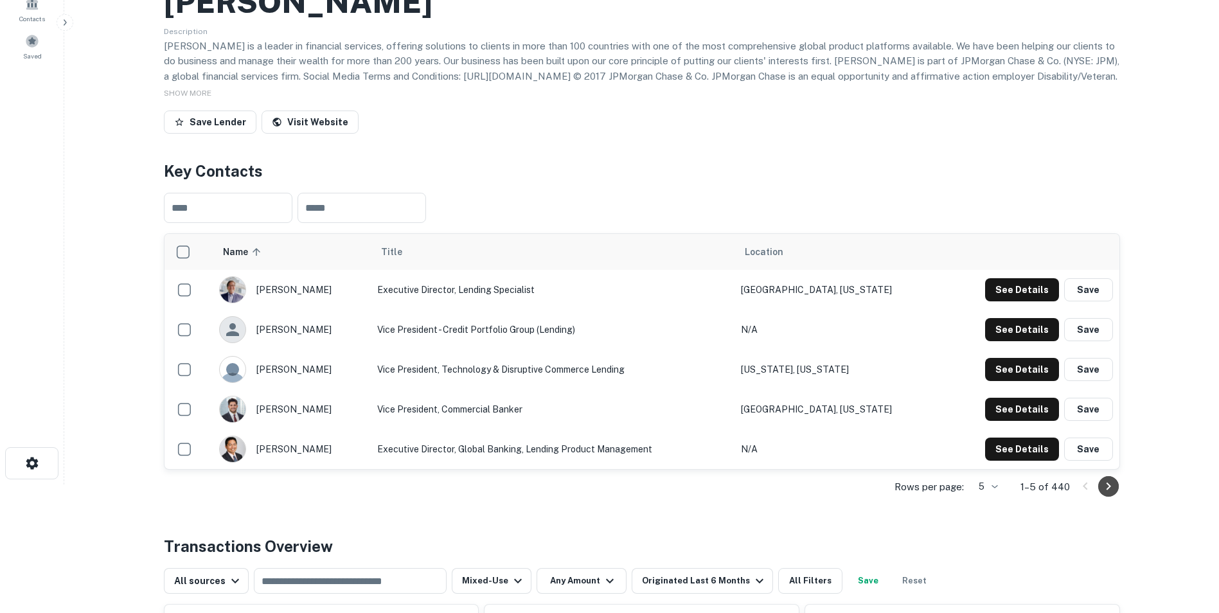
drag, startPoint x: 1109, startPoint y: 481, endPoint x: 1102, endPoint y: 484, distance: 7.8
click at [1104, 484] on icon "Go to next page" at bounding box center [1107, 486] width 15 height 15
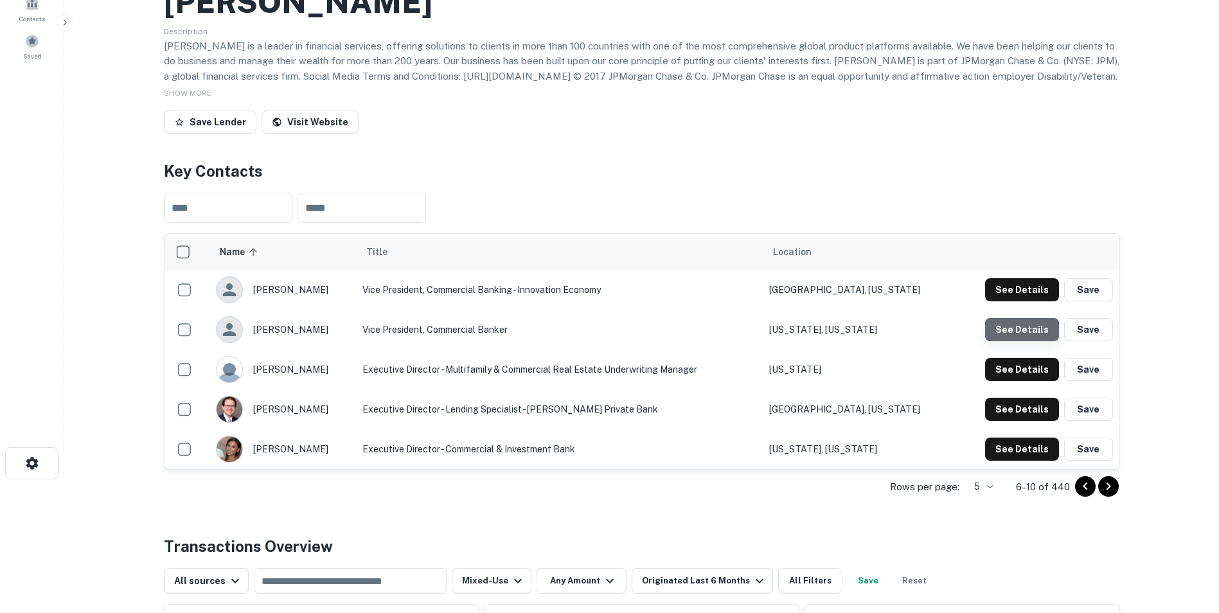
click at [1030, 333] on button "See Details" at bounding box center [1022, 329] width 74 height 23
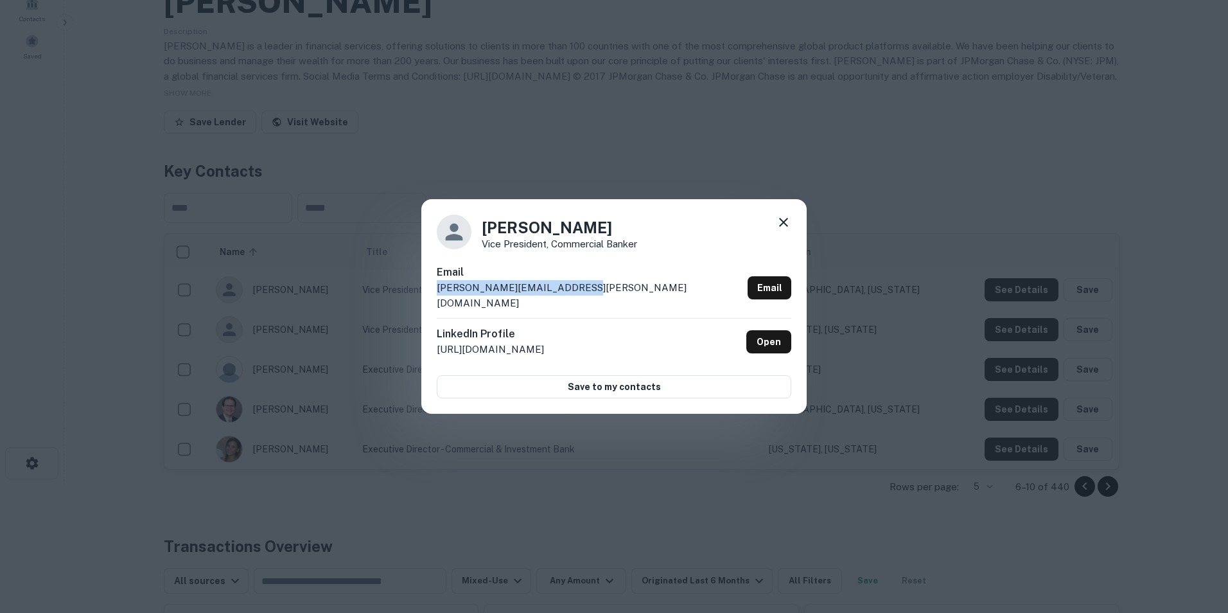
drag, startPoint x: 587, startPoint y: 300, endPoint x: 432, endPoint y: 296, distance: 154.9
click at [432, 296] on div "Andrea Ramirez Vice President, Commercial Banker Email andrea.ramirez@jpmorgan.…" at bounding box center [613, 306] width 385 height 215
drag, startPoint x: 432, startPoint y: 296, endPoint x: 455, endPoint y: 297, distance: 22.5
copy p "andrea.ramirez@jpmorgan.com"
click at [788, 228] on icon at bounding box center [783, 222] width 15 height 15
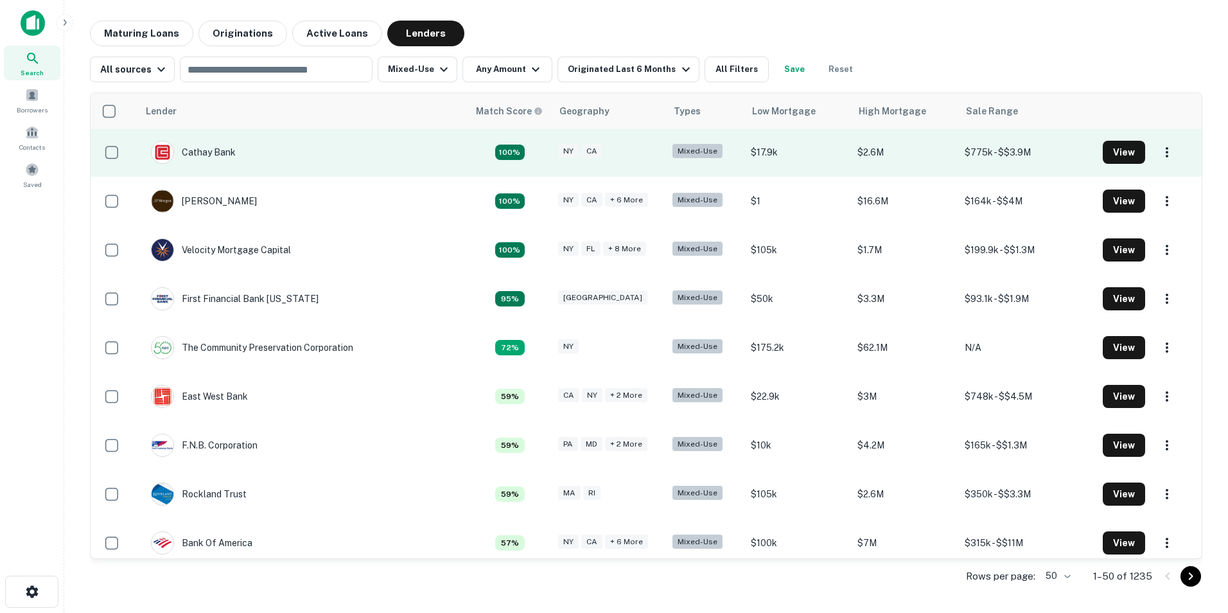
scroll to position [64, 0]
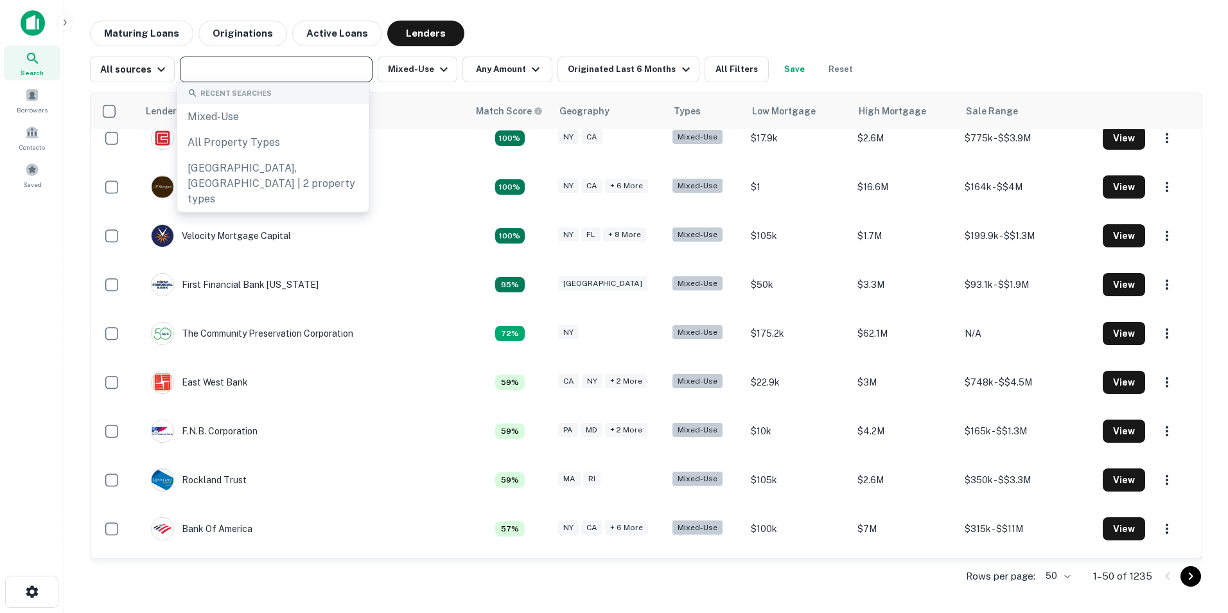
click at [287, 70] on input "text" at bounding box center [275, 69] width 183 height 18
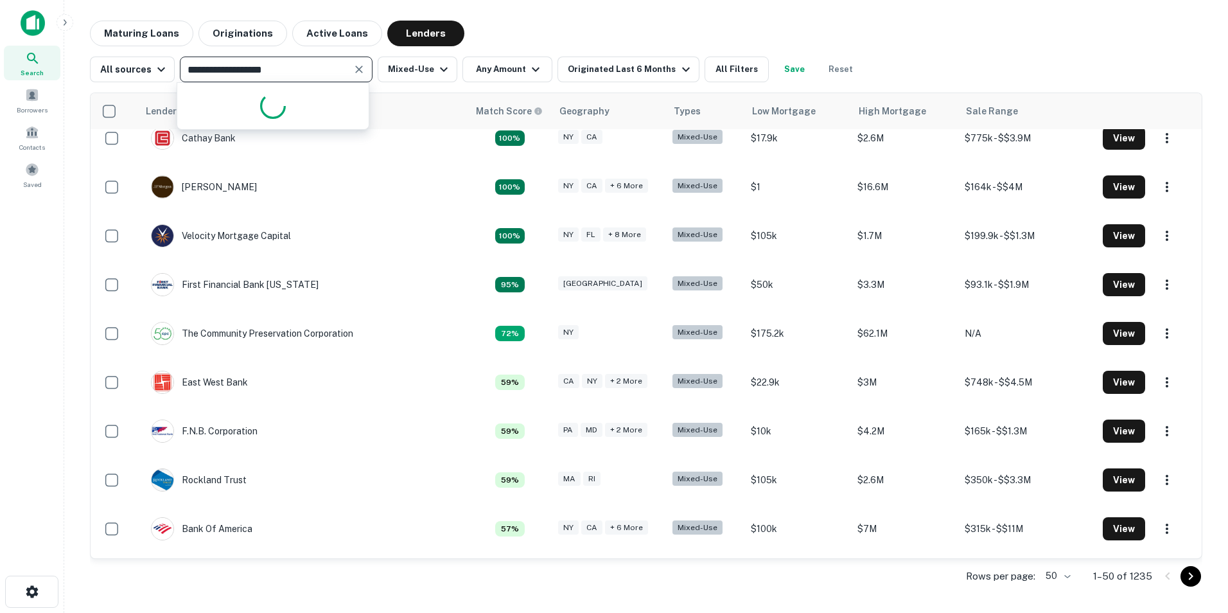
type input "**********"
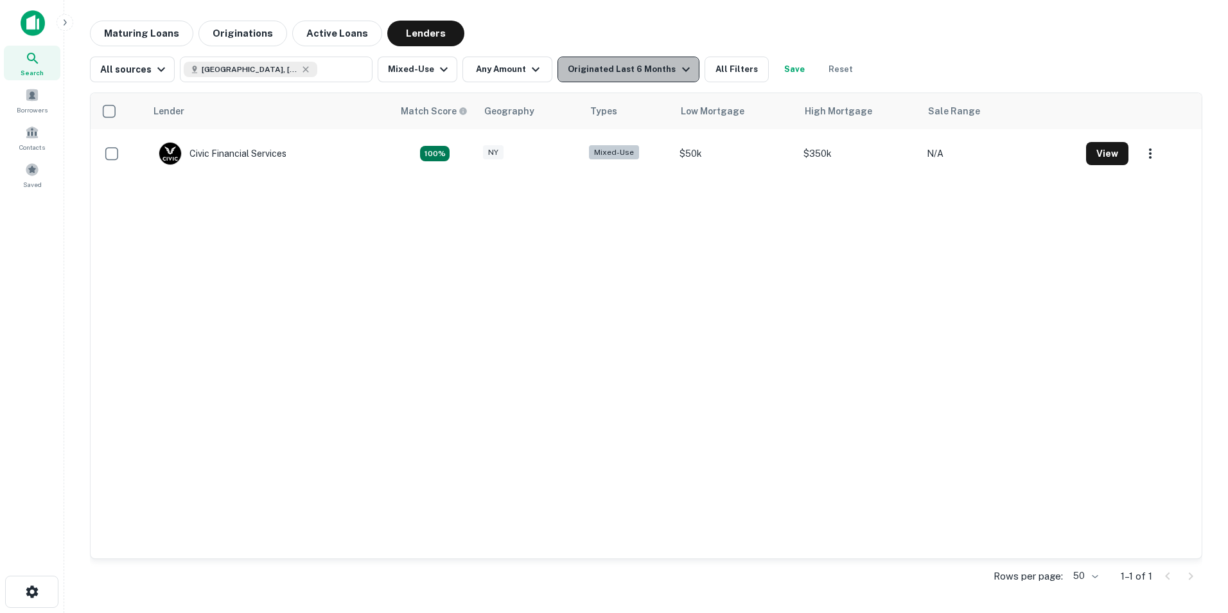
click at [678, 66] on icon "button" at bounding box center [685, 69] width 15 height 15
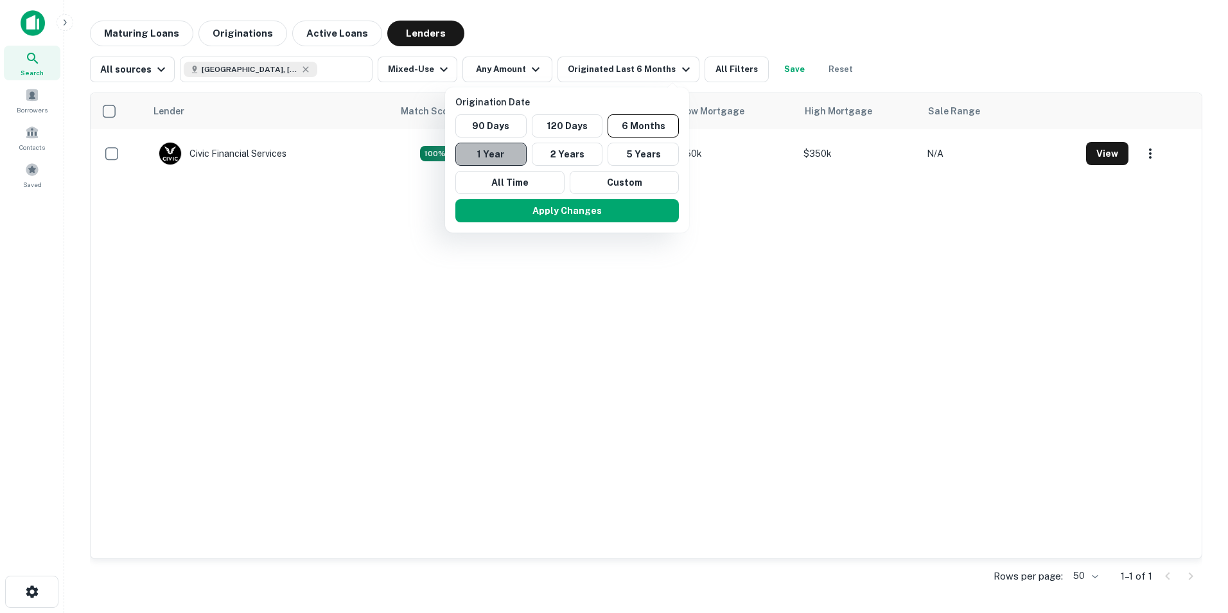
click at [473, 150] on button "1 Year" at bounding box center [490, 154] width 71 height 23
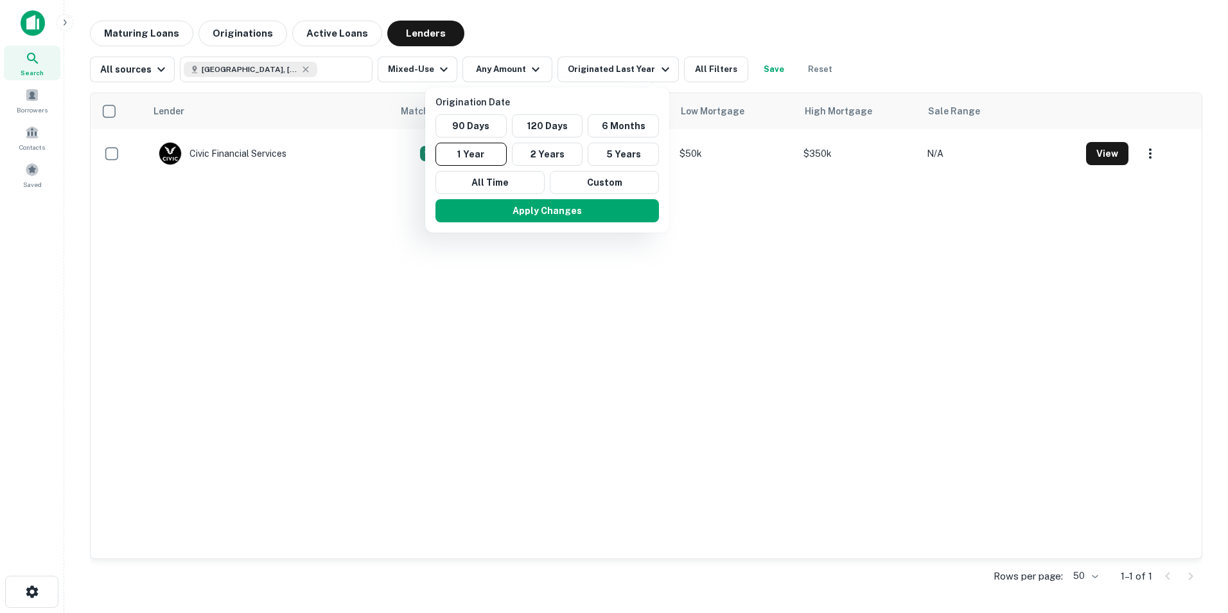
click at [532, 67] on div at bounding box center [614, 306] width 1228 height 613
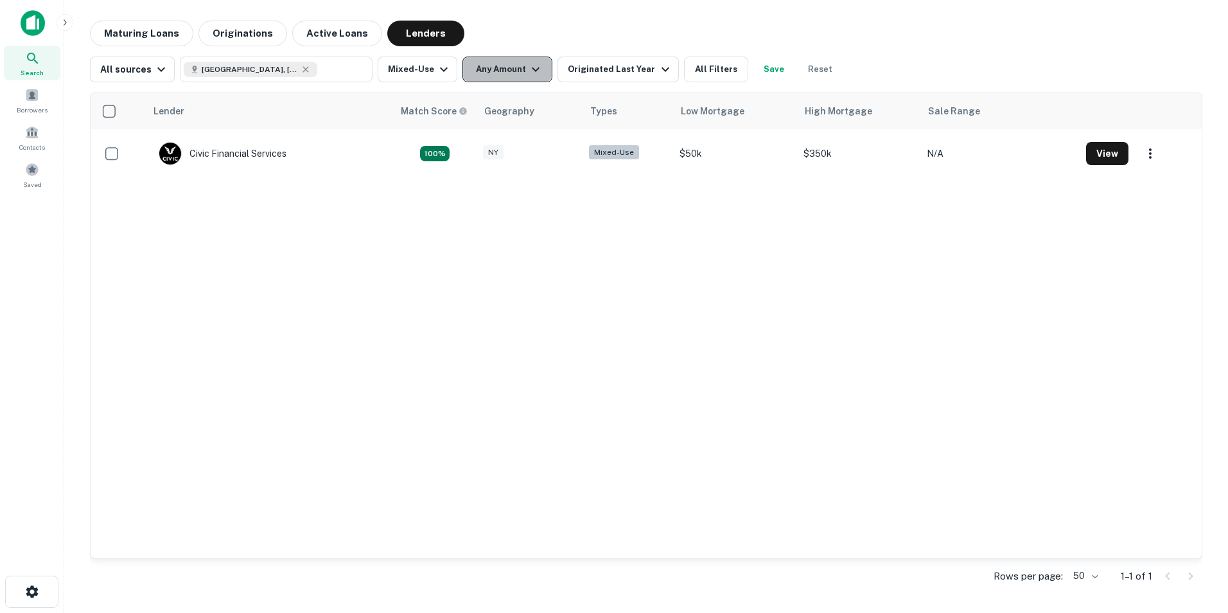
click at [532, 70] on icon "button" at bounding box center [536, 69] width 8 height 4
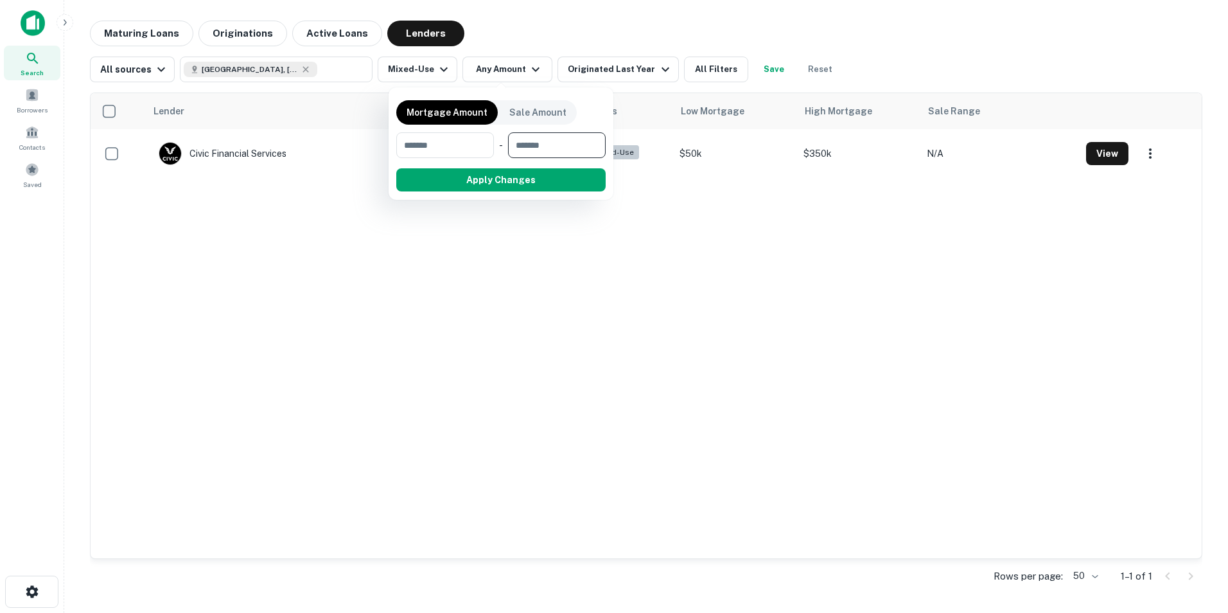
click at [578, 145] on input "number" at bounding box center [552, 145] width 89 height 26
type input "*******"
click at [528, 175] on button "Apply Changes" at bounding box center [524, 179] width 163 height 23
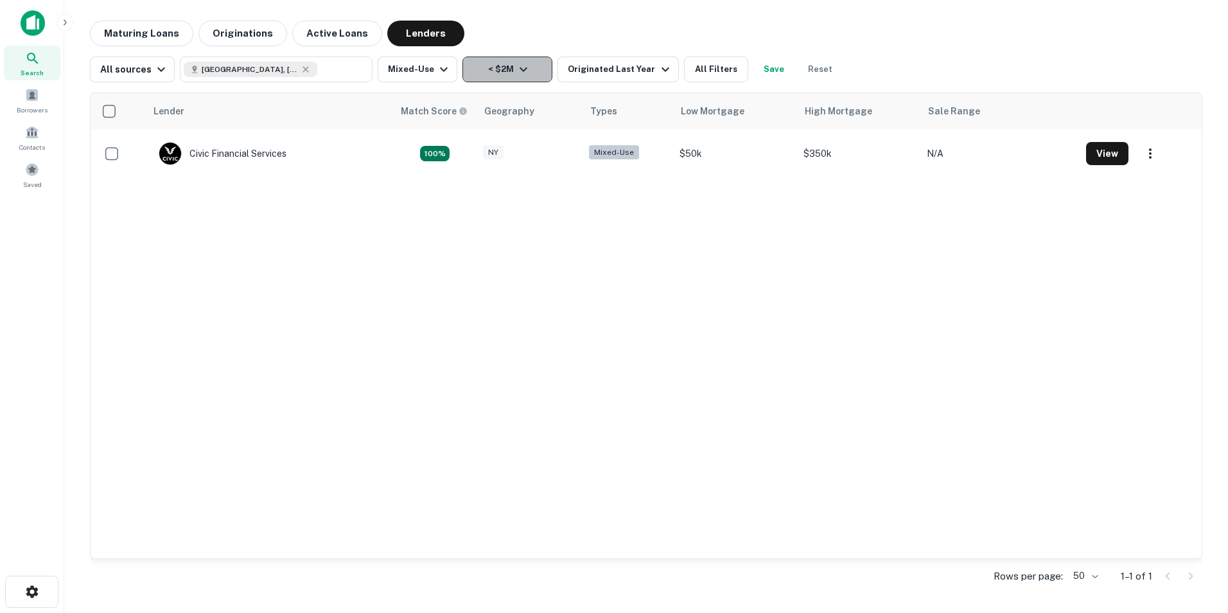
click at [519, 67] on icon "button" at bounding box center [523, 69] width 15 height 15
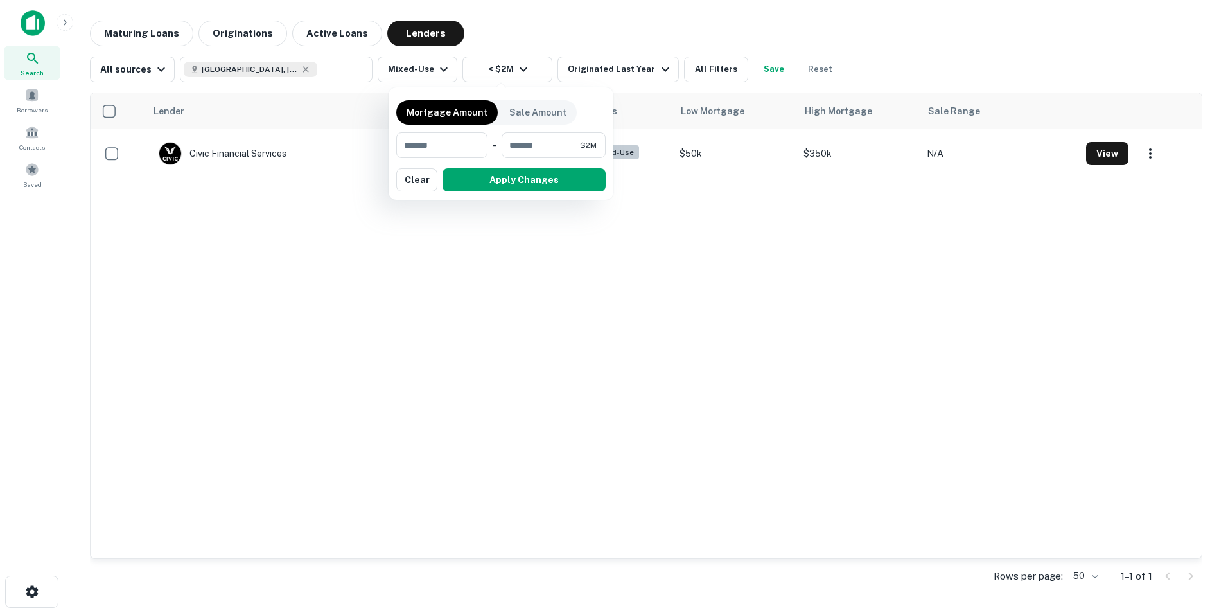
drag, startPoint x: 569, startPoint y: 32, endPoint x: 590, endPoint y: 44, distance: 23.9
click at [570, 32] on div at bounding box center [614, 306] width 1228 height 613
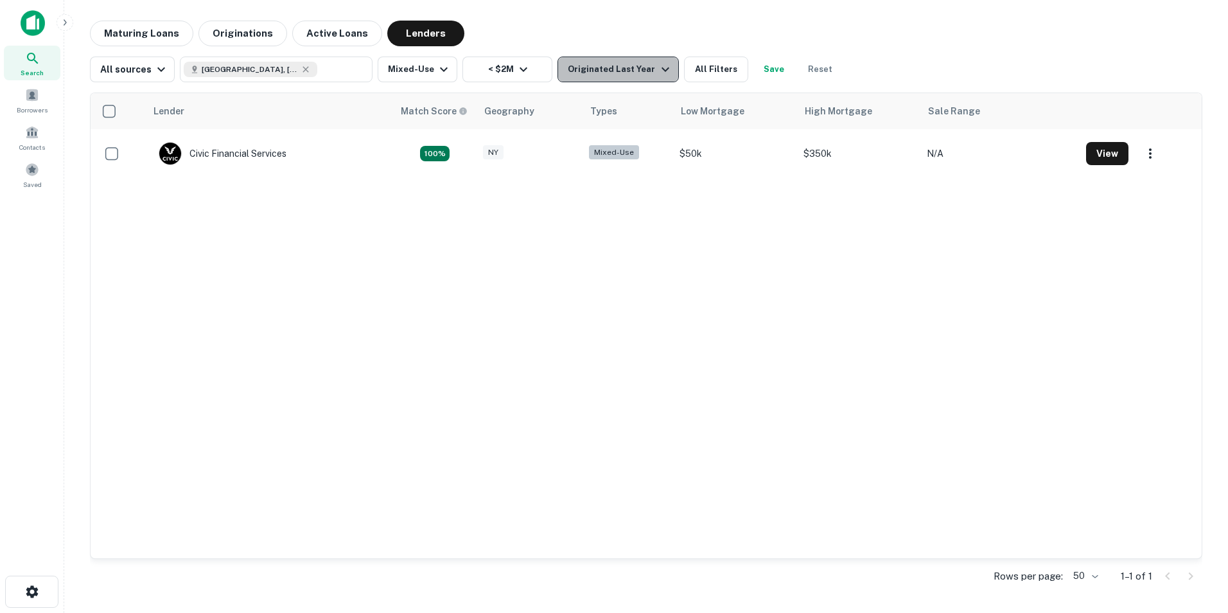
click at [643, 69] on div "Originated Last Year" at bounding box center [620, 69] width 105 height 15
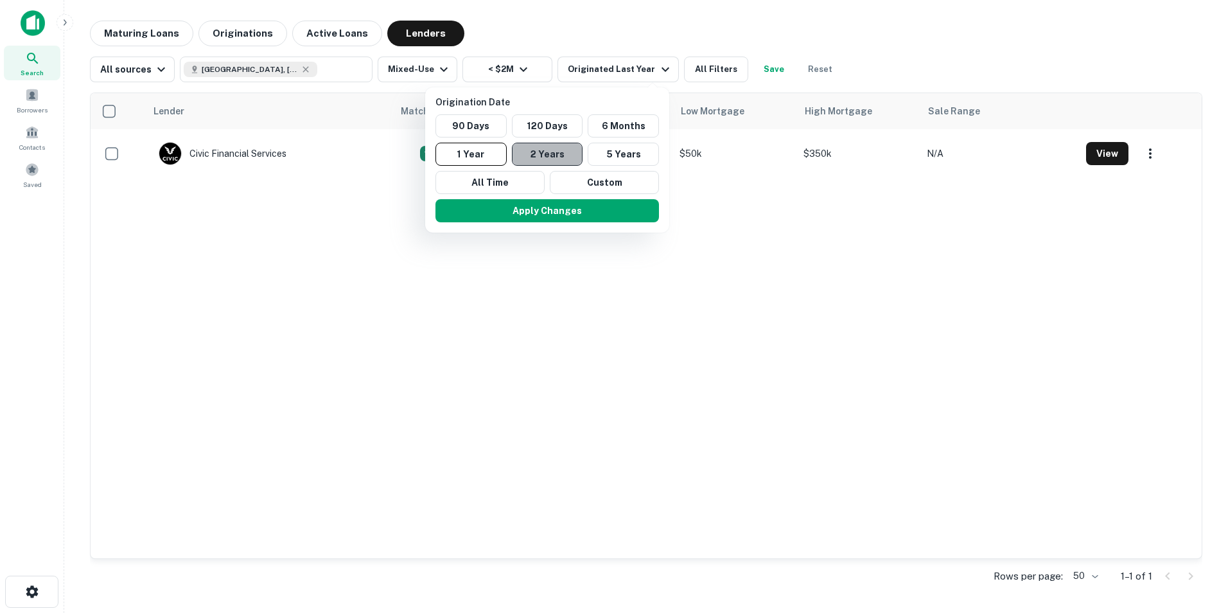
drag, startPoint x: 550, startPoint y: 150, endPoint x: 546, endPoint y: 161, distance: 11.6
click at [550, 152] on button "2 Years" at bounding box center [547, 154] width 71 height 23
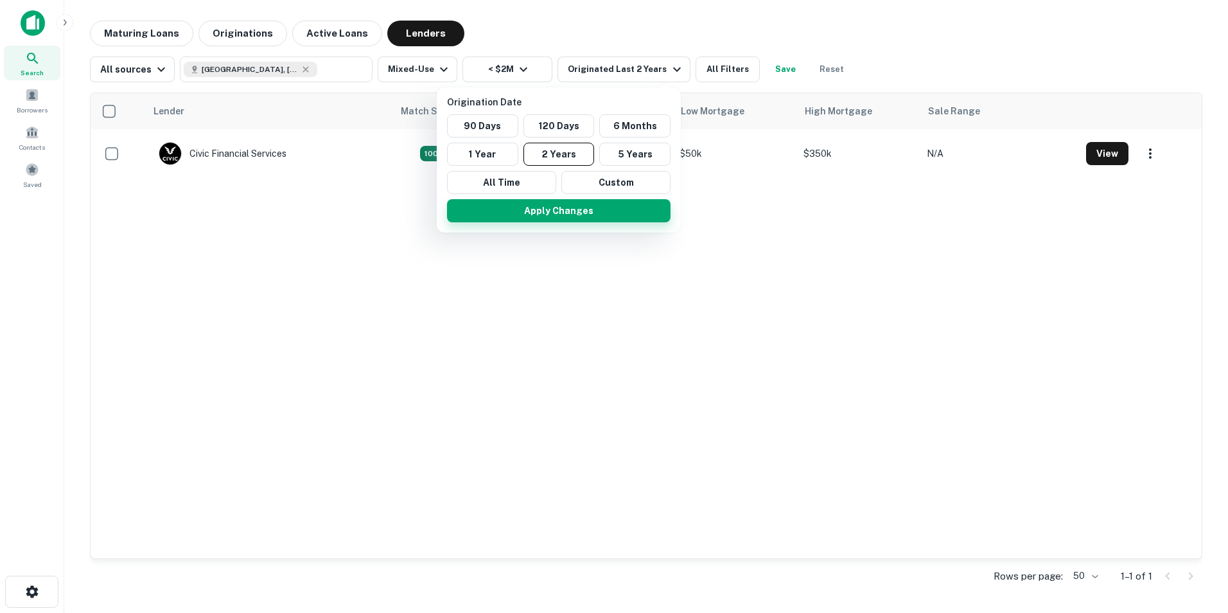
click at [563, 212] on button "Apply Changes" at bounding box center [559, 210] width 224 height 23
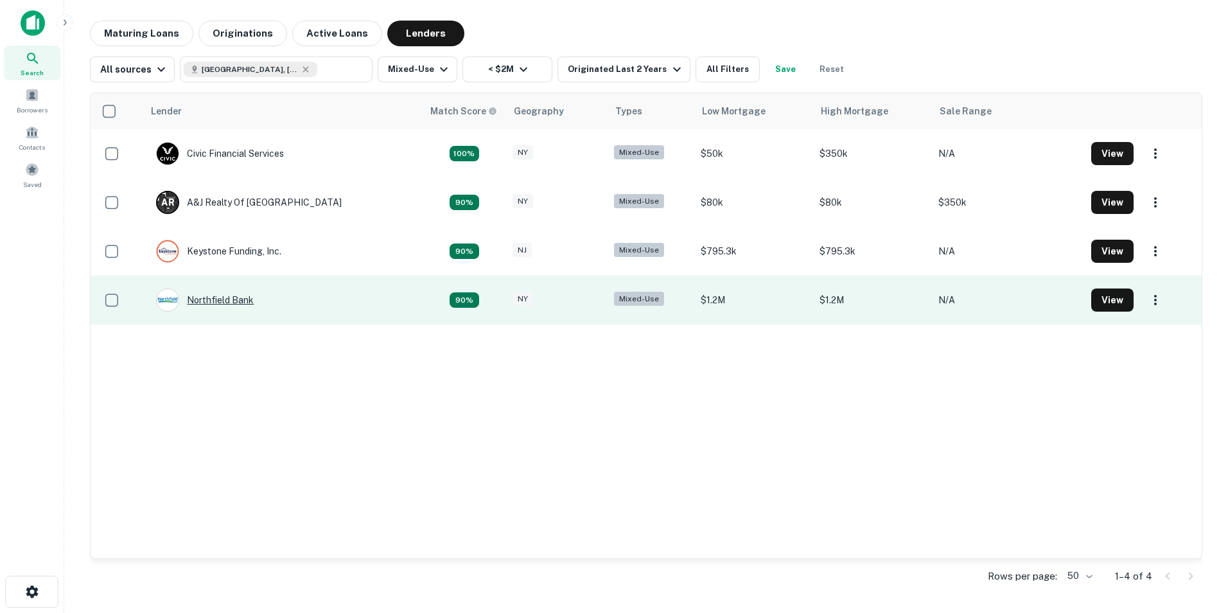
click at [229, 299] on div "Northfield Bank" at bounding box center [205, 299] width 98 height 23
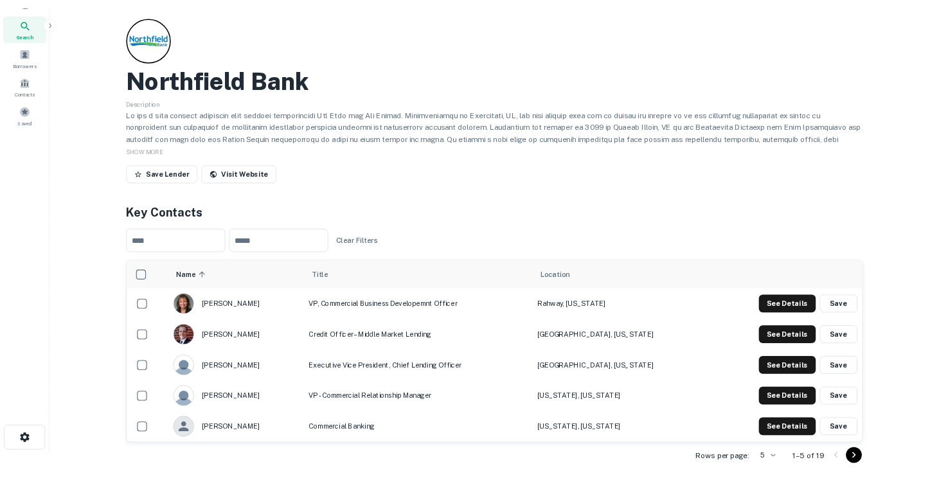
scroll to position [64, 0]
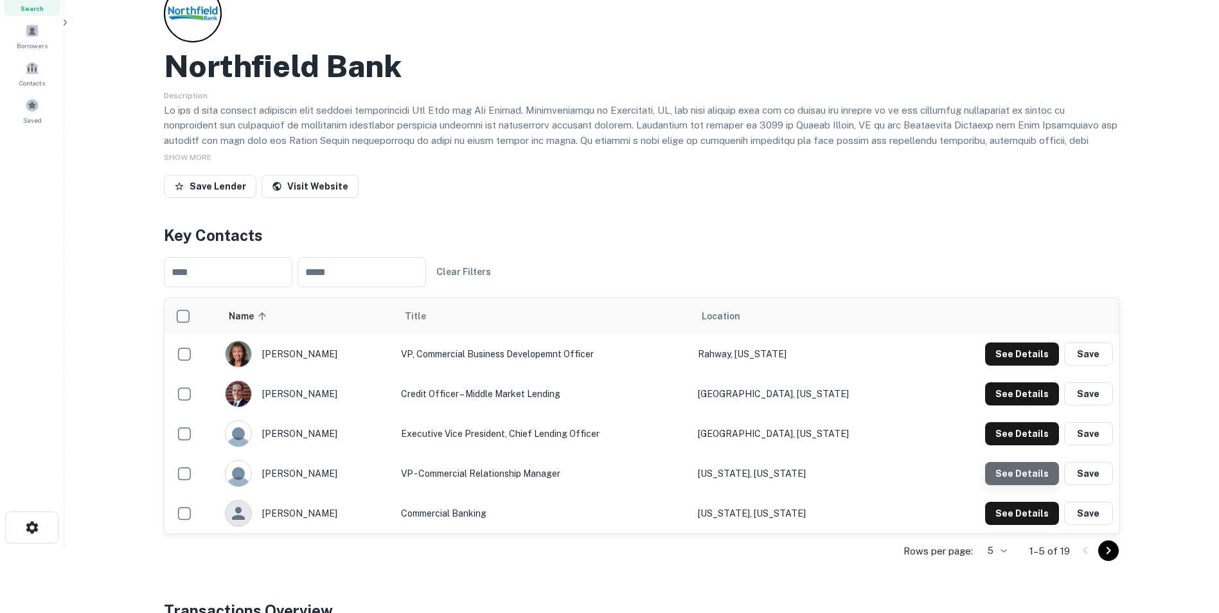
click at [1027, 474] on button "See Details" at bounding box center [1022, 473] width 74 height 23
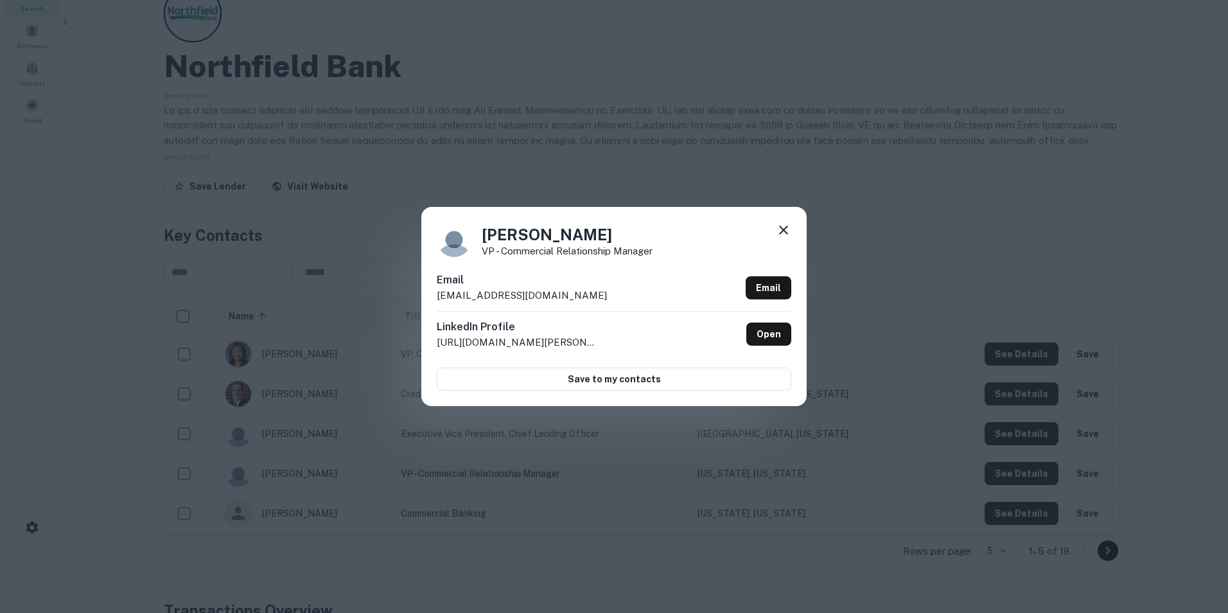
click at [783, 229] on icon at bounding box center [783, 229] width 9 height 9
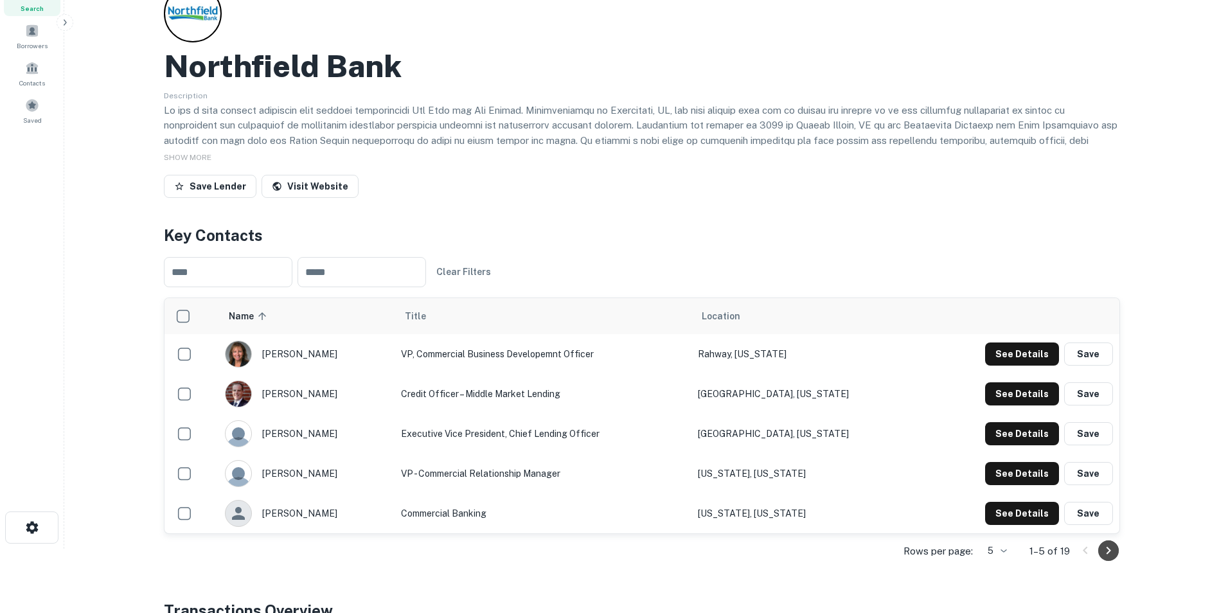
drag, startPoint x: 1109, startPoint y: 542, endPoint x: 1102, endPoint y: 544, distance: 7.3
click at [1105, 544] on icon "Go to next page" at bounding box center [1107, 550] width 15 height 15
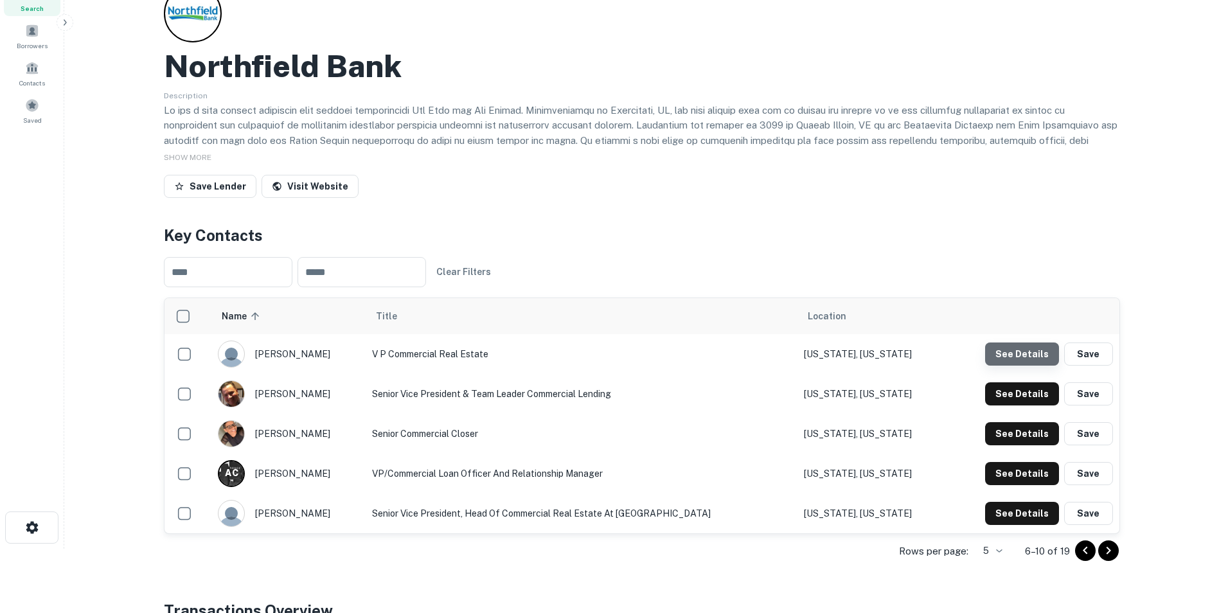
click at [1023, 354] on button "See Details" at bounding box center [1022, 353] width 74 height 23
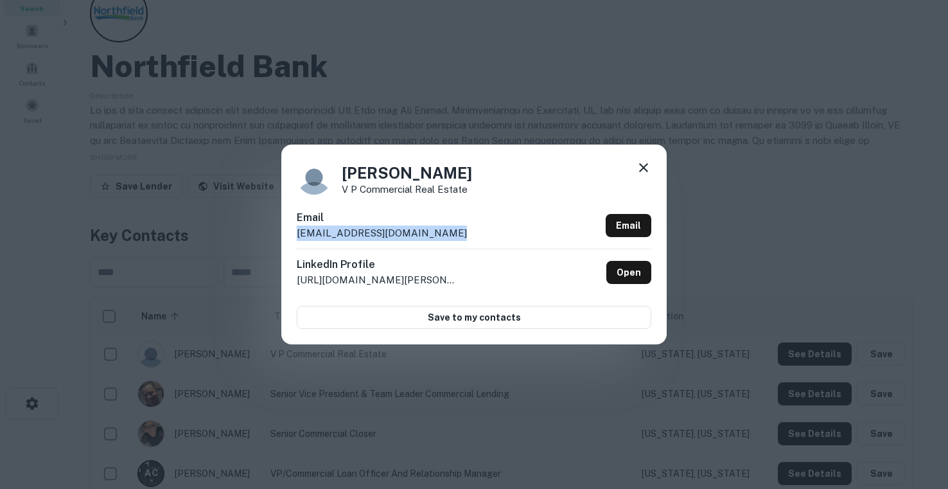
drag, startPoint x: 421, startPoint y: 236, endPoint x: 295, endPoint y: 233, distance: 126.6
click at [295, 233] on div "James Castelletti V P Commercial Real Estate Email jcastelletti@enorthfield.com…" at bounding box center [473, 244] width 385 height 199
drag, startPoint x: 295, startPoint y: 233, endPoint x: 314, endPoint y: 233, distance: 19.3
copy p "jcastelletti@enorthfield.com"
click at [645, 166] on icon at bounding box center [643, 167] width 15 height 15
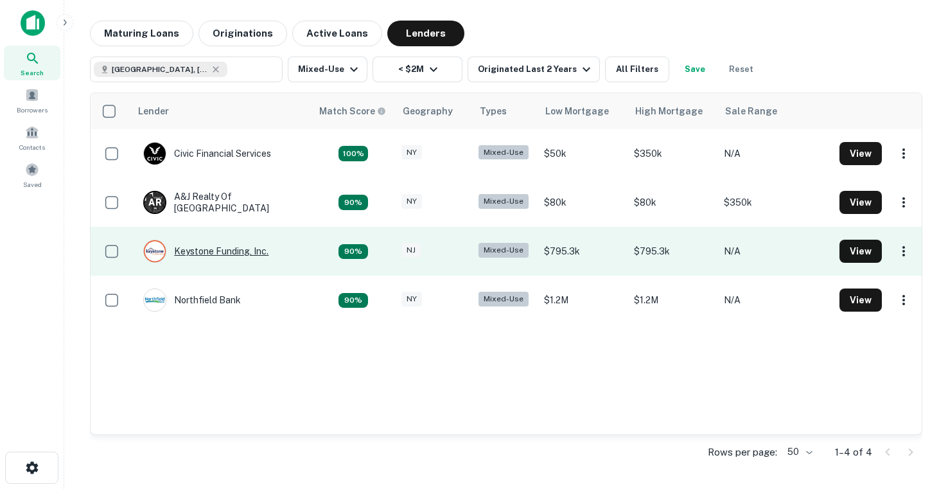
click at [213, 261] on div "Keystone Funding, Inc." at bounding box center [205, 251] width 125 height 23
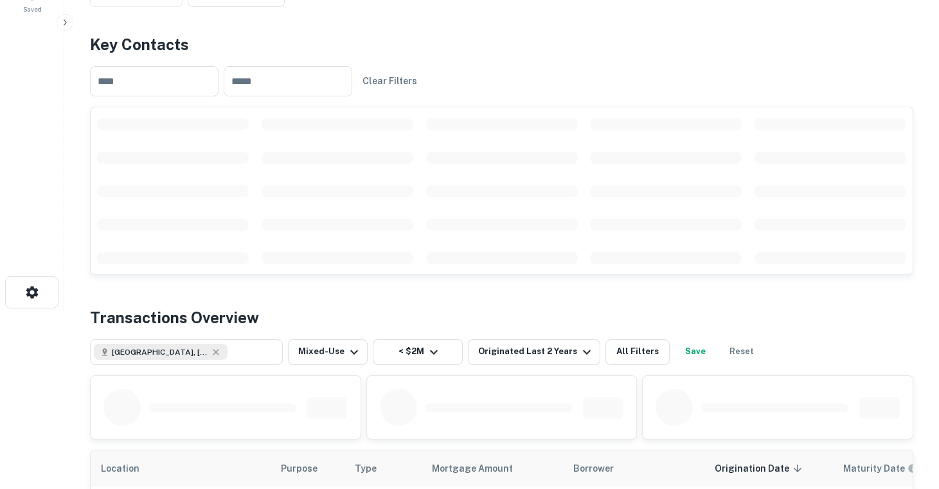
scroll to position [193, 0]
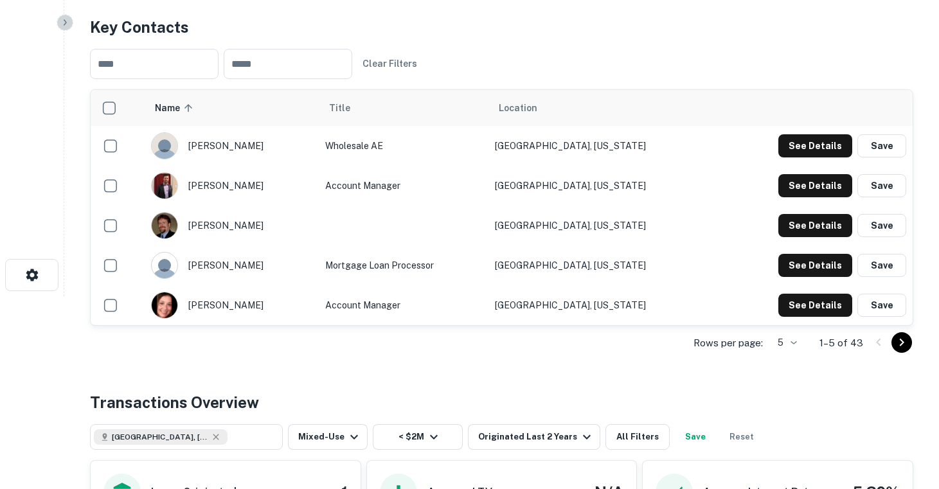
click at [65, 23] on icon "button" at bounding box center [65, 22] width 10 height 10
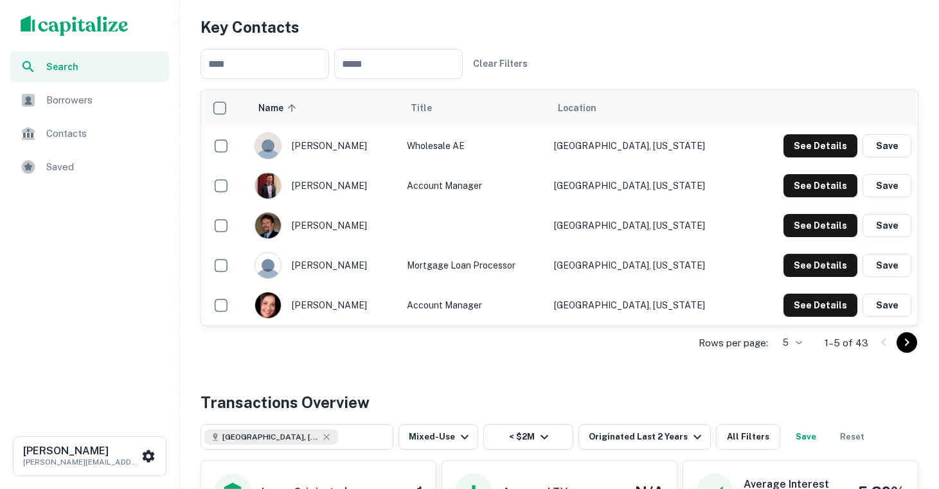
scroll to position [165, 0]
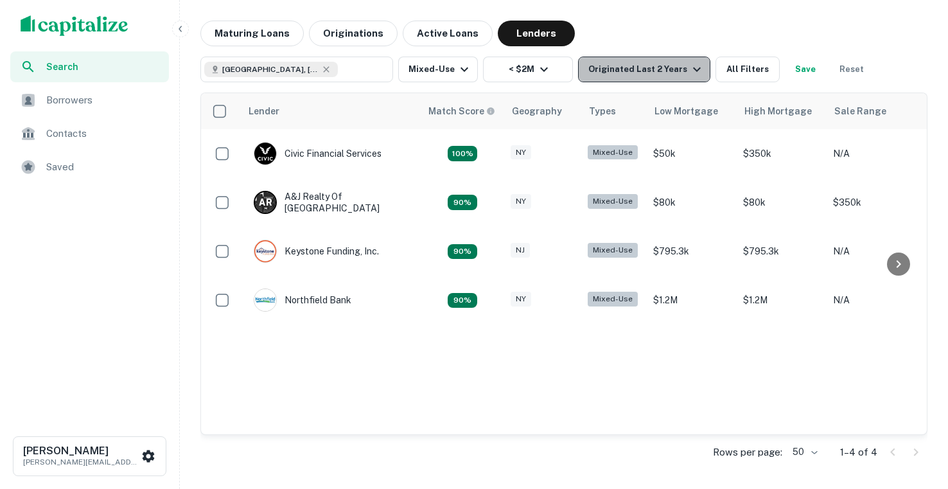
click at [691, 66] on icon "button" at bounding box center [696, 69] width 15 height 15
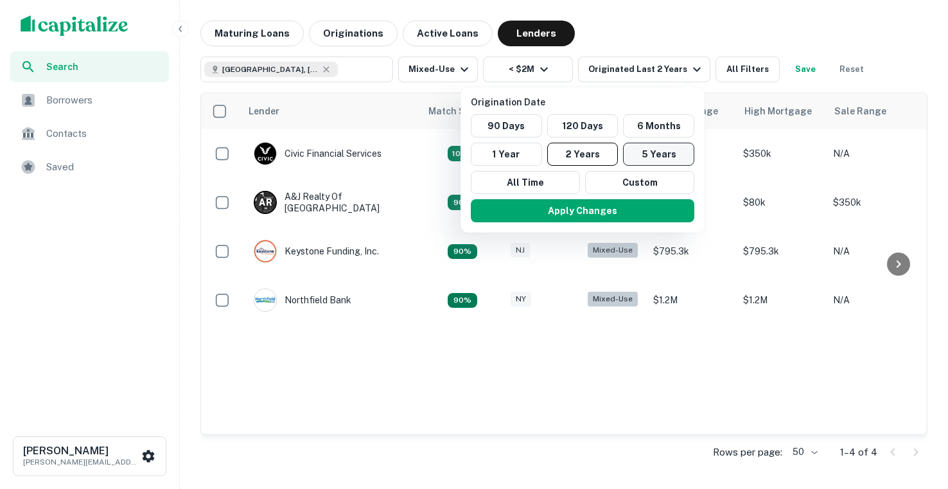
click at [644, 150] on button "5 Years" at bounding box center [658, 154] width 71 height 23
click at [596, 216] on button "Apply Changes" at bounding box center [584, 210] width 224 height 23
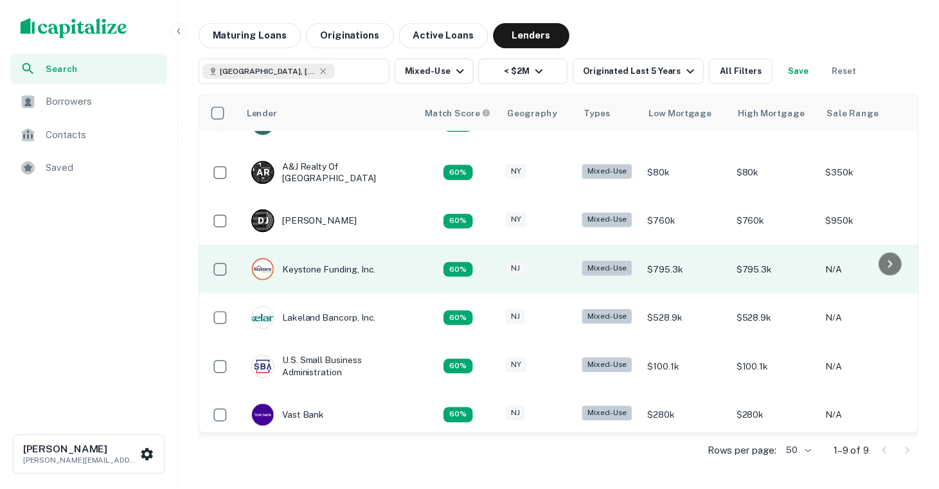
scroll to position [64, 0]
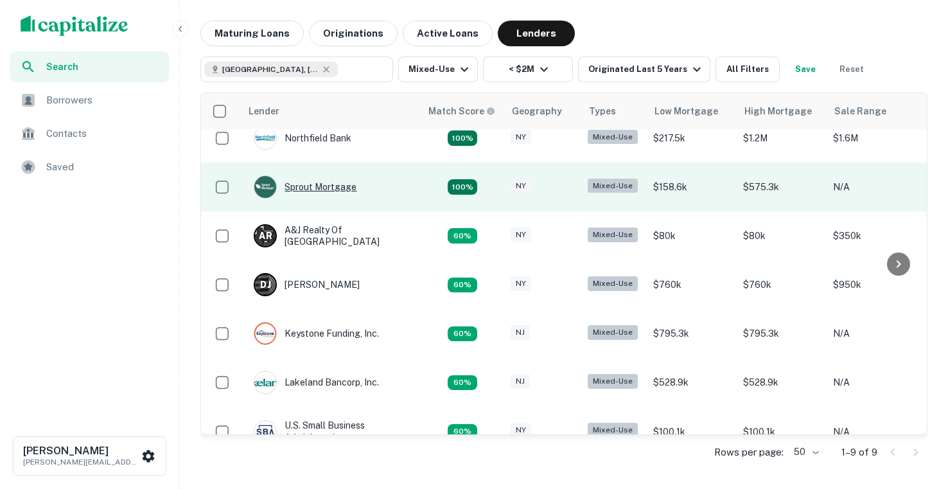
click at [305, 188] on div "Sprout Mortgage" at bounding box center [305, 186] width 103 height 23
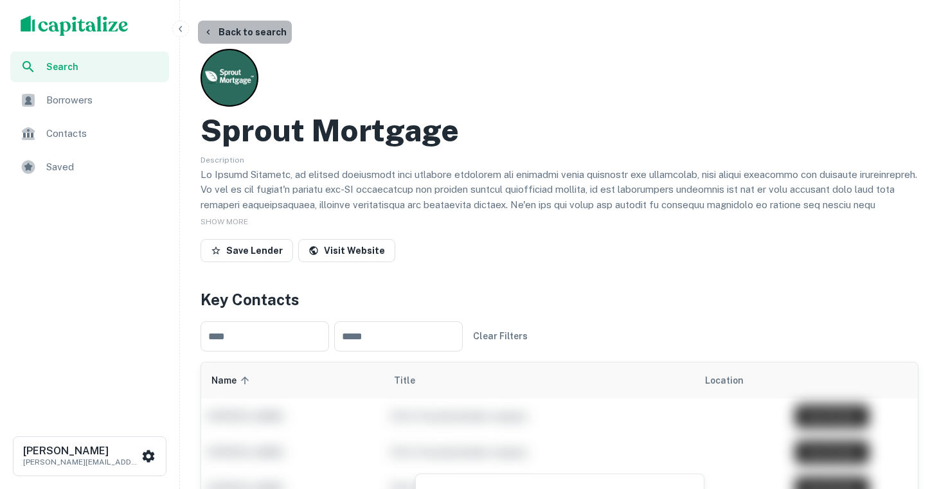
click at [258, 23] on button "Back to search" at bounding box center [245, 32] width 94 height 23
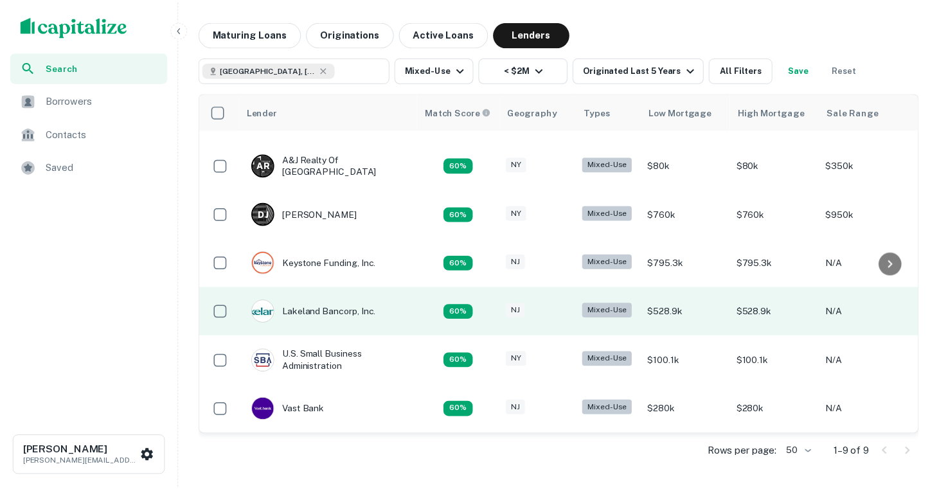
scroll to position [145, 0]
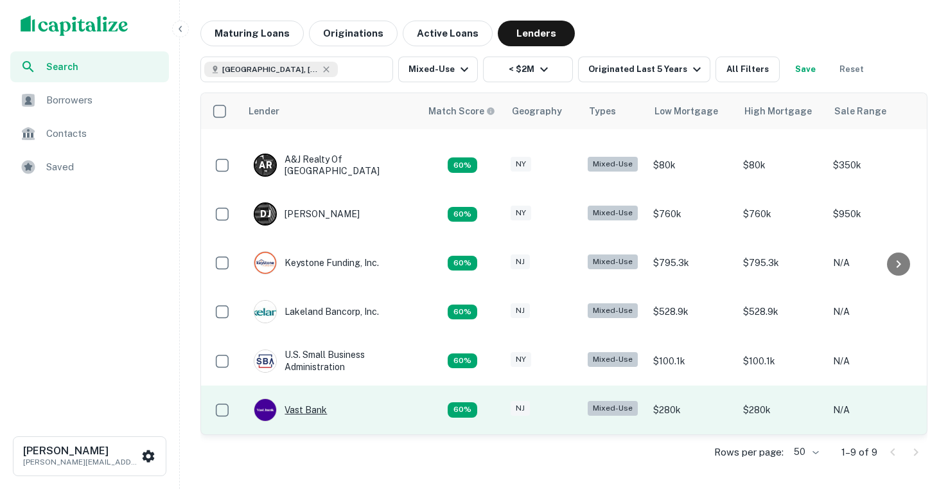
click at [267, 401] on img at bounding box center [265, 410] width 22 height 22
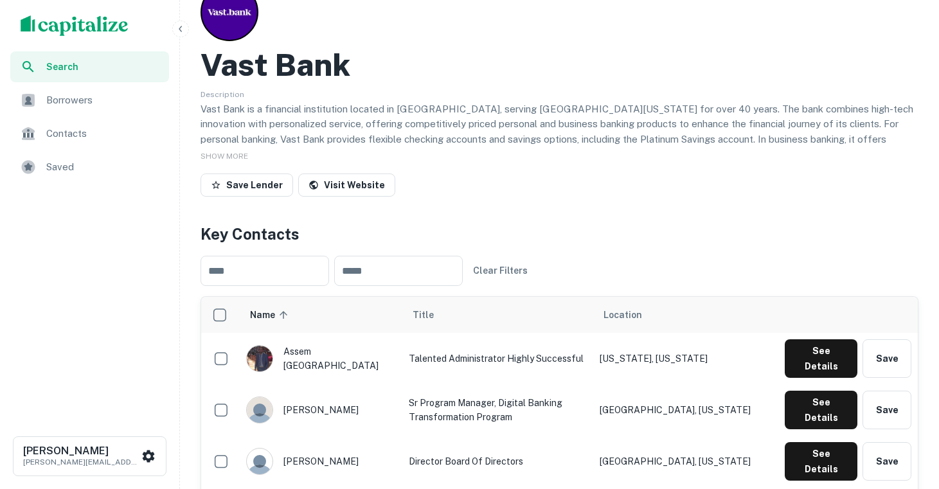
scroll to position [64, 0]
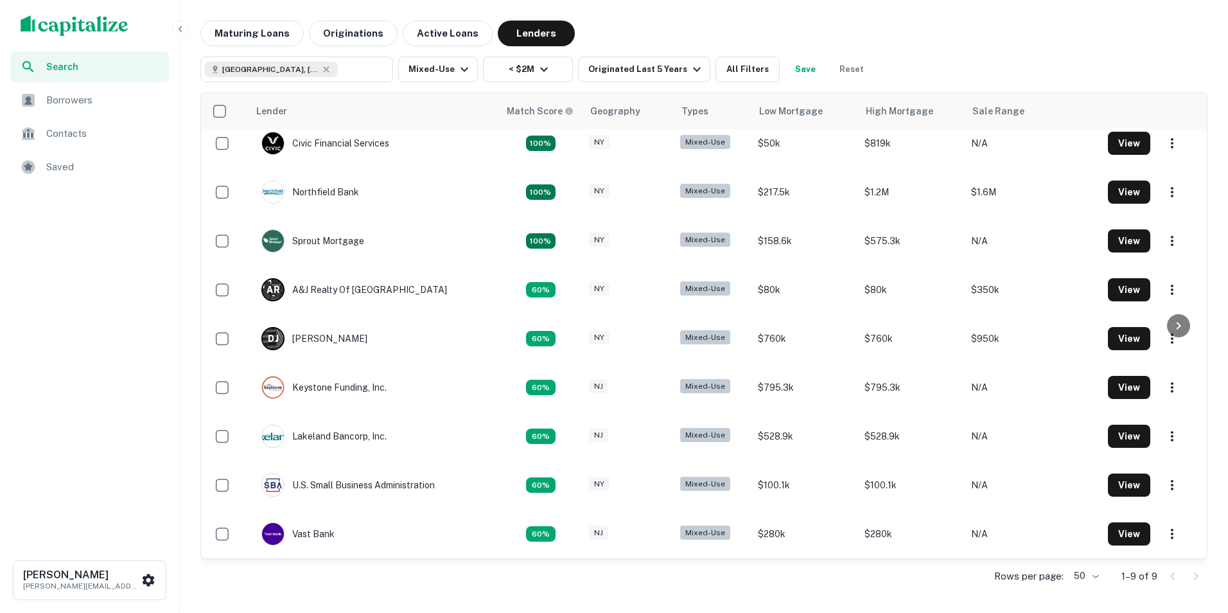
scroll to position [10, 0]
